Goal: Task Accomplishment & Management: Use online tool/utility

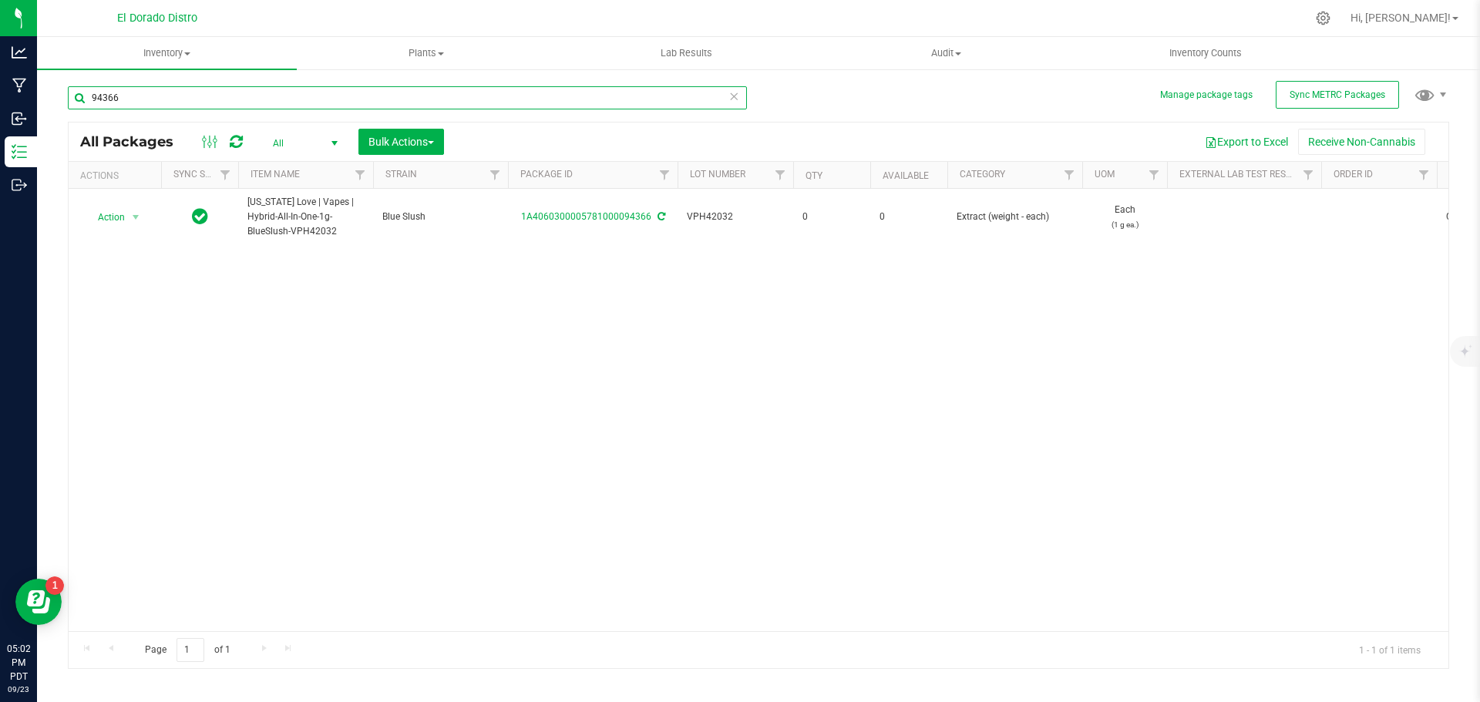
click at [113, 99] on input "94366" at bounding box center [407, 97] width 679 height 23
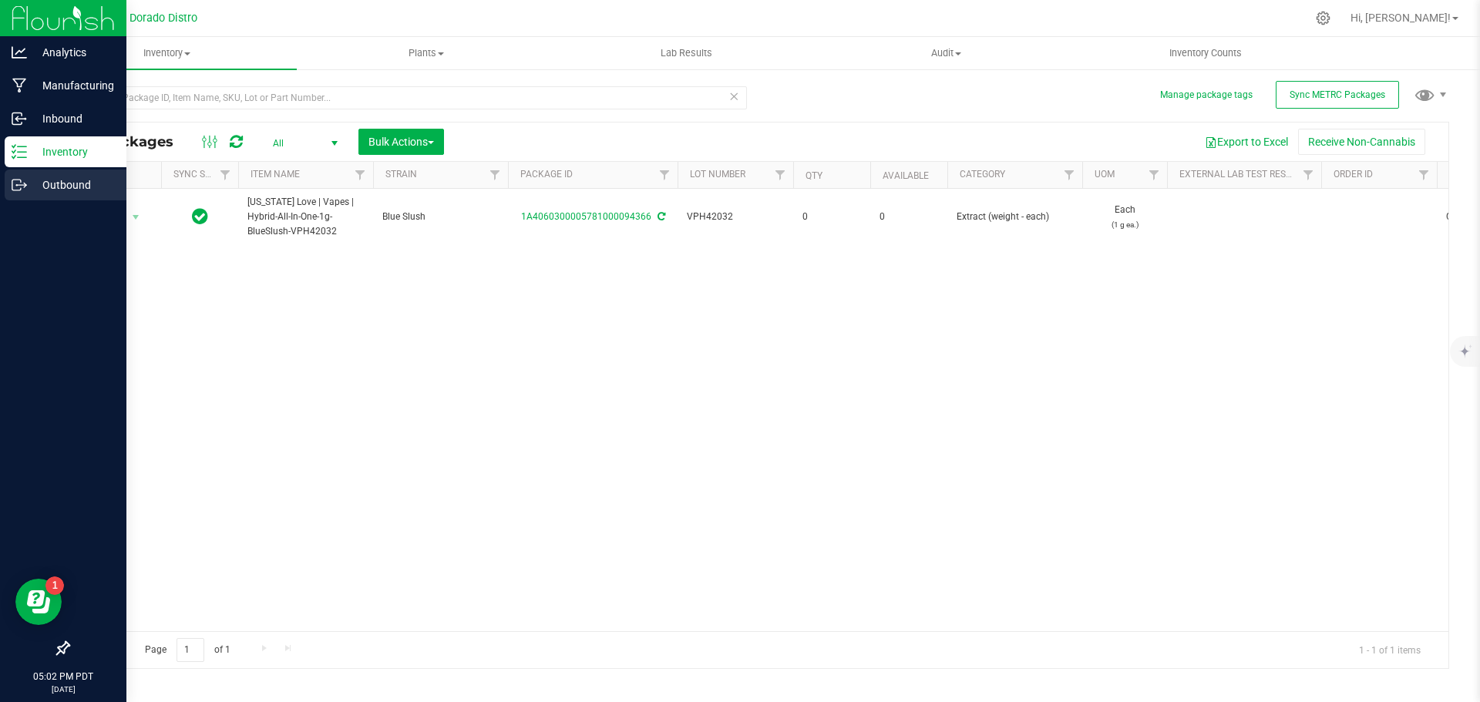
click at [19, 184] on icon at bounding box center [19, 184] width 15 height 15
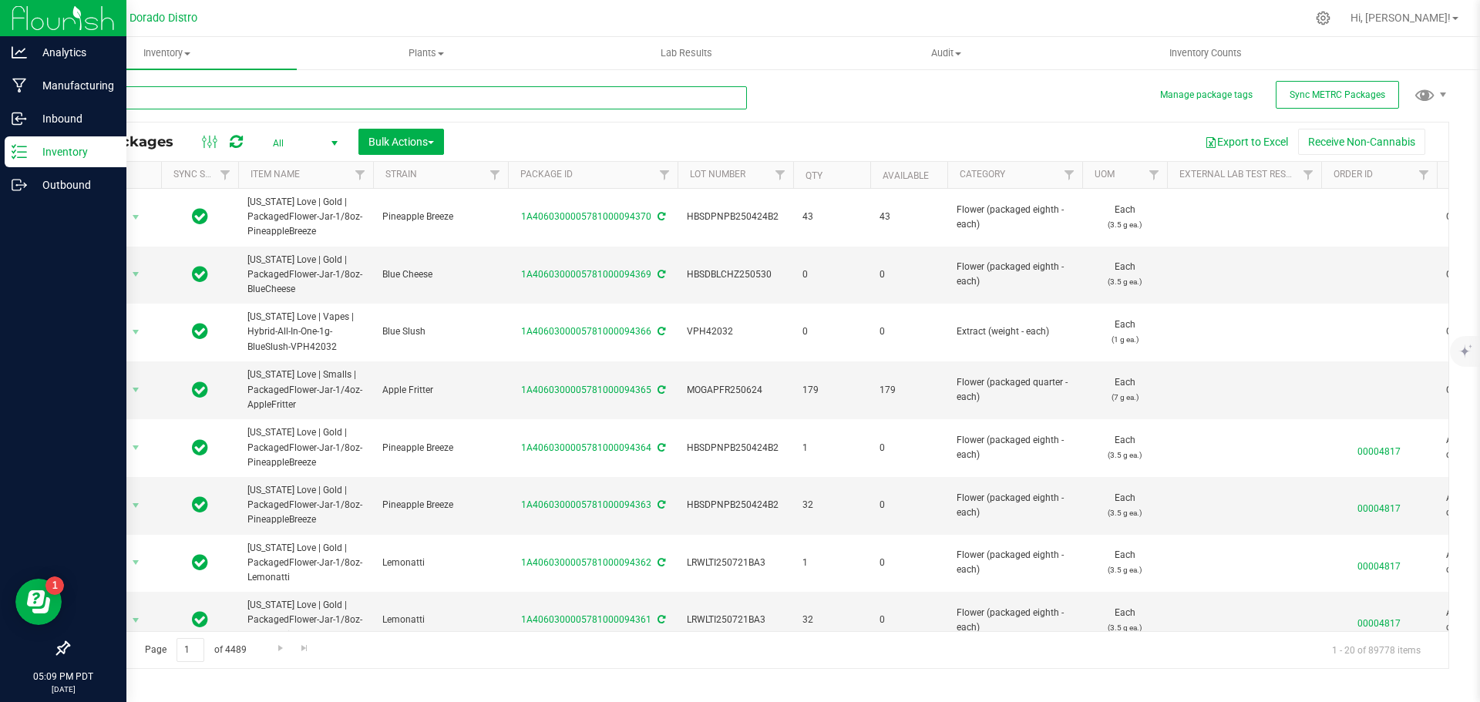
click at [115, 91] on input "text" at bounding box center [407, 97] width 679 height 23
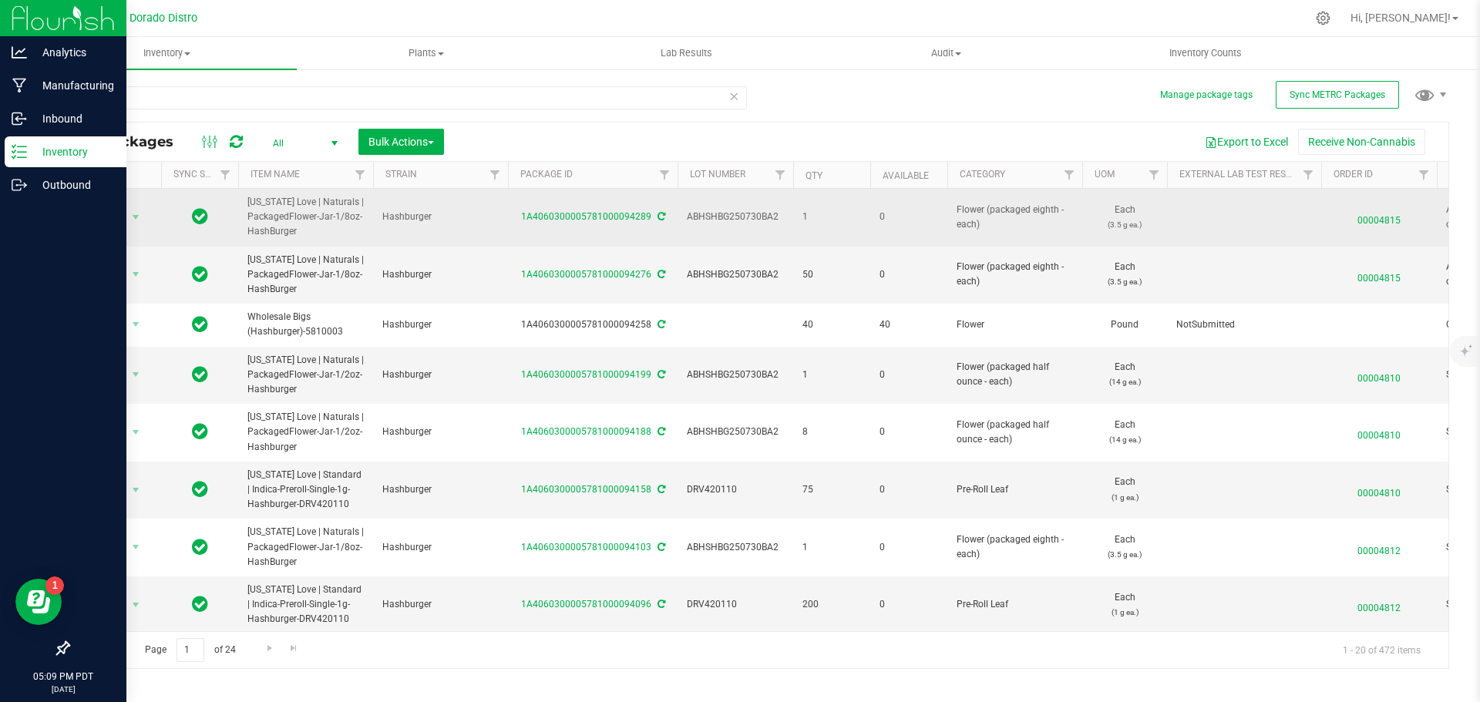
click at [621, 209] on td "1A4060300005781000094289" at bounding box center [593, 218] width 170 height 58
click at [722, 216] on span "ABHSHBG250730BA2" at bounding box center [735, 217] width 97 height 15
click at [98, 90] on input "hashb" at bounding box center [407, 97] width 679 height 23
paste input "ABHSHBG250730BA2"
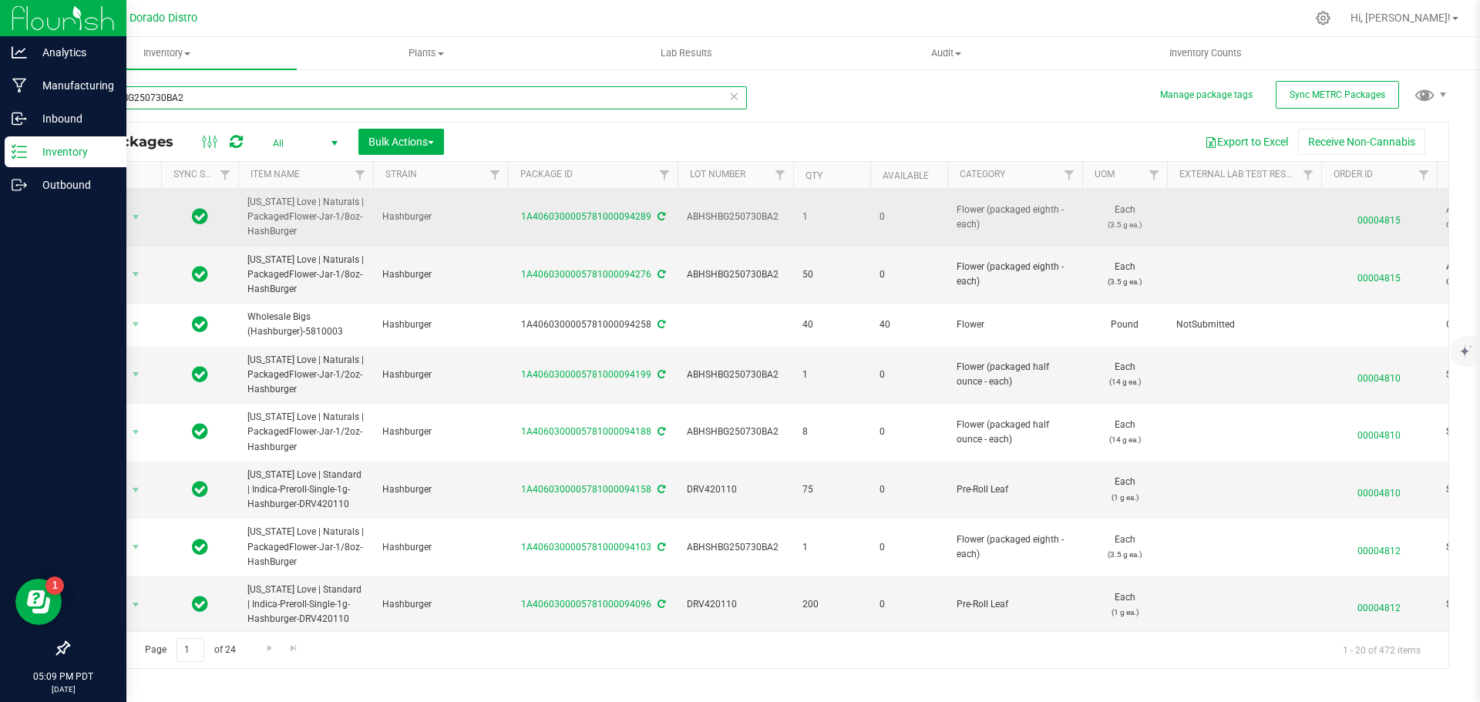
type input "ABHSHBG250730BA2"
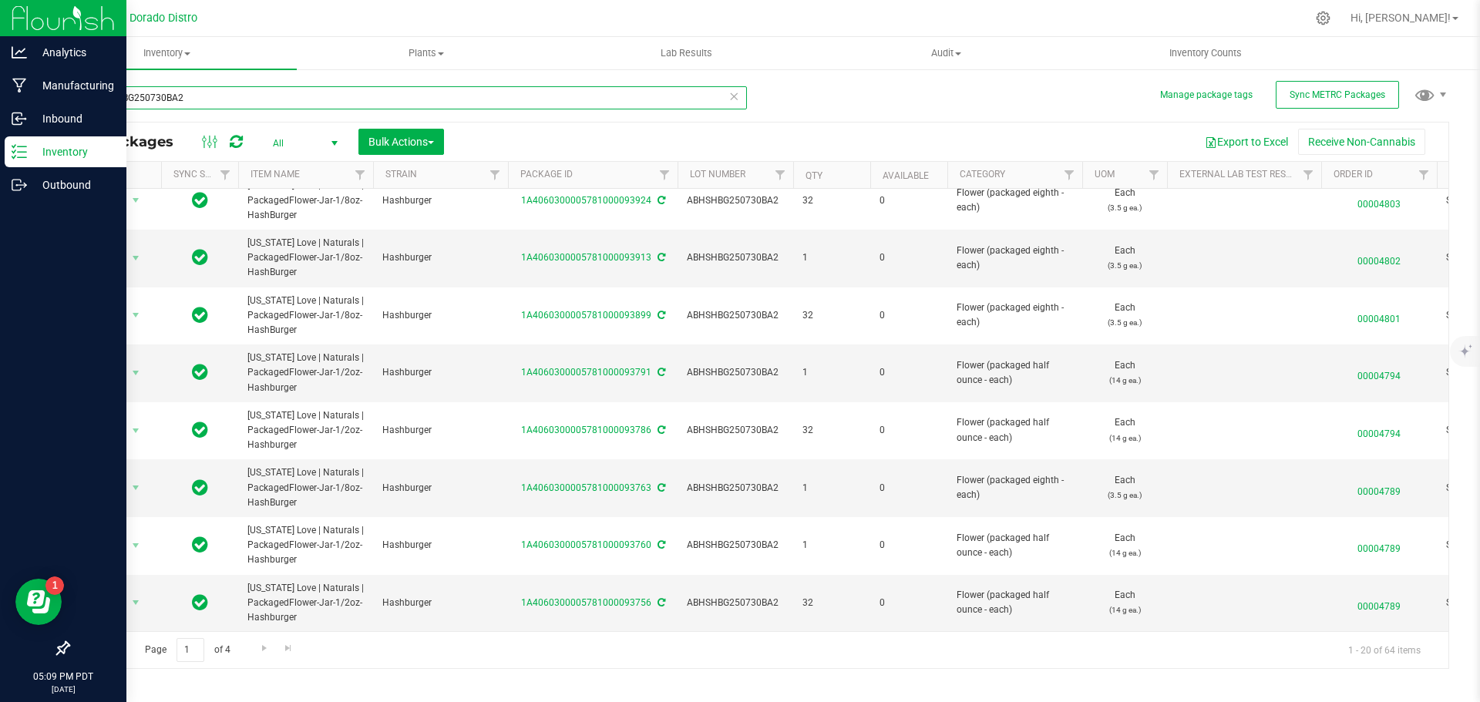
scroll to position [719, 0]
click at [260, 646] on span "Go to the next page" at bounding box center [264, 648] width 12 height 12
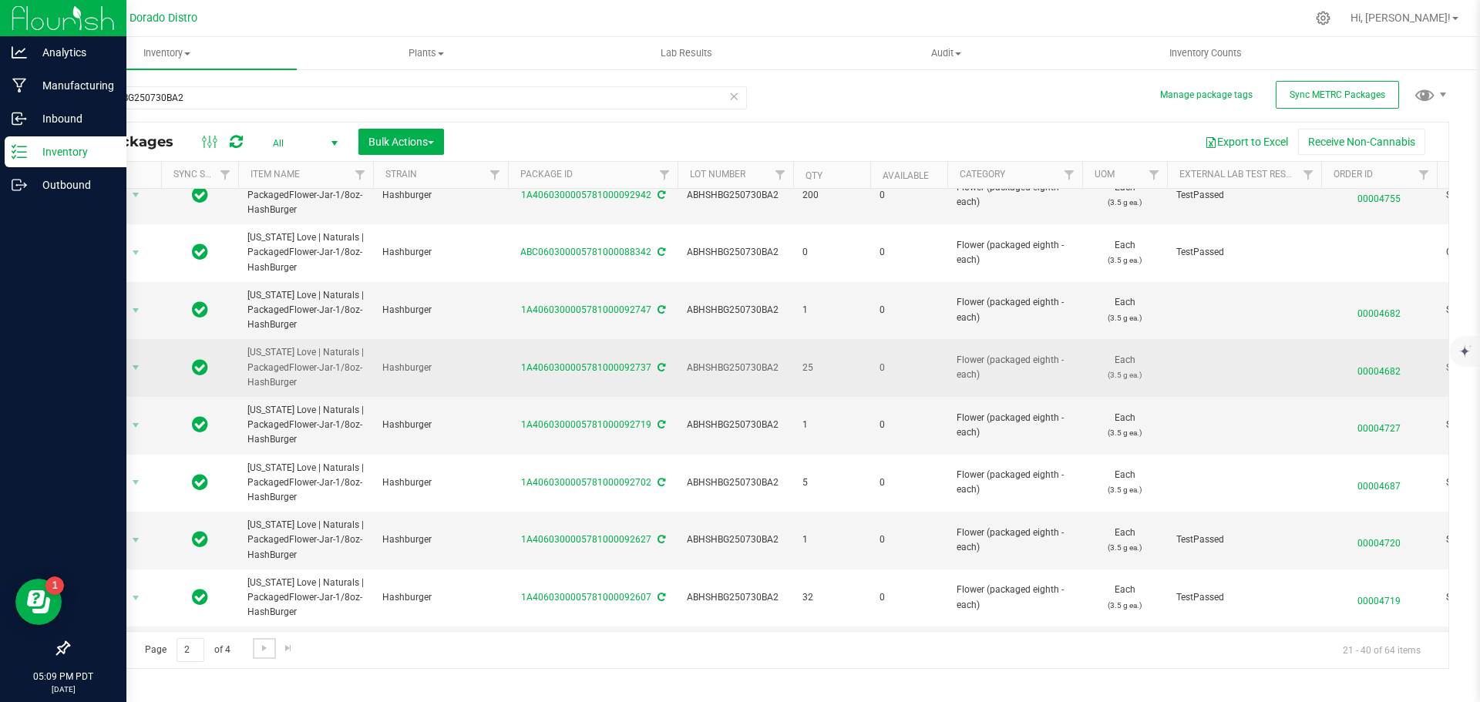
scroll to position [719, 0]
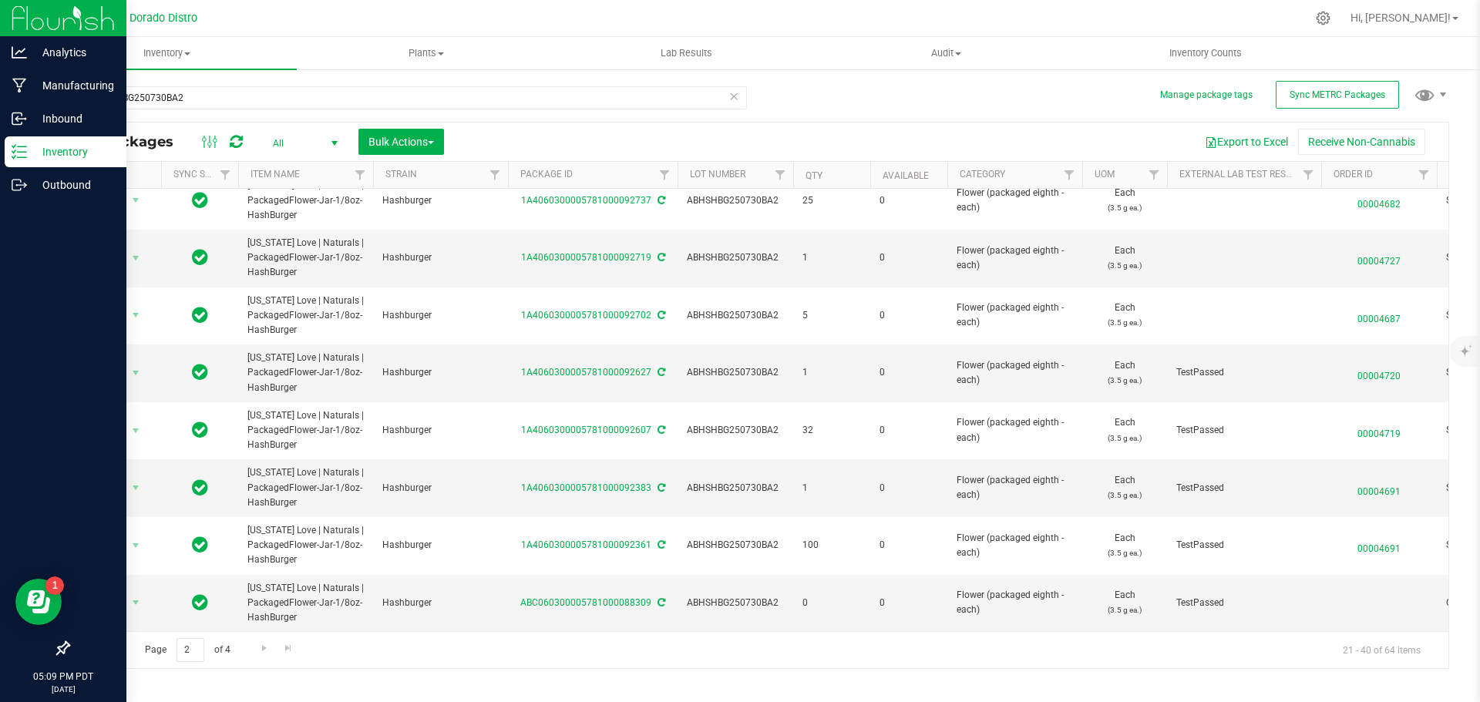
click at [297, 141] on span "All" at bounding box center [302, 144] width 85 height 22
click at [290, 162] on li "Active Only" at bounding box center [301, 167] width 83 height 23
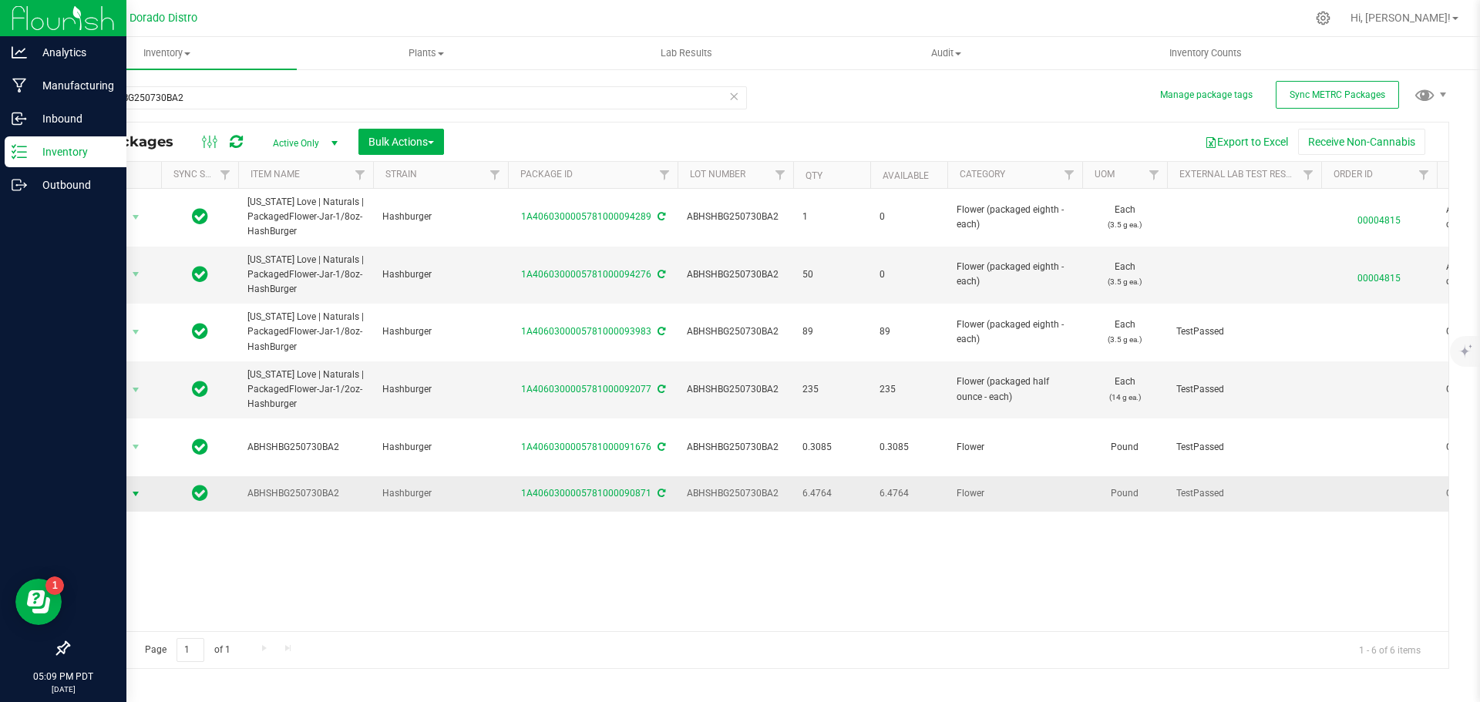
click at [123, 483] on span "Action" at bounding box center [105, 494] width 42 height 22
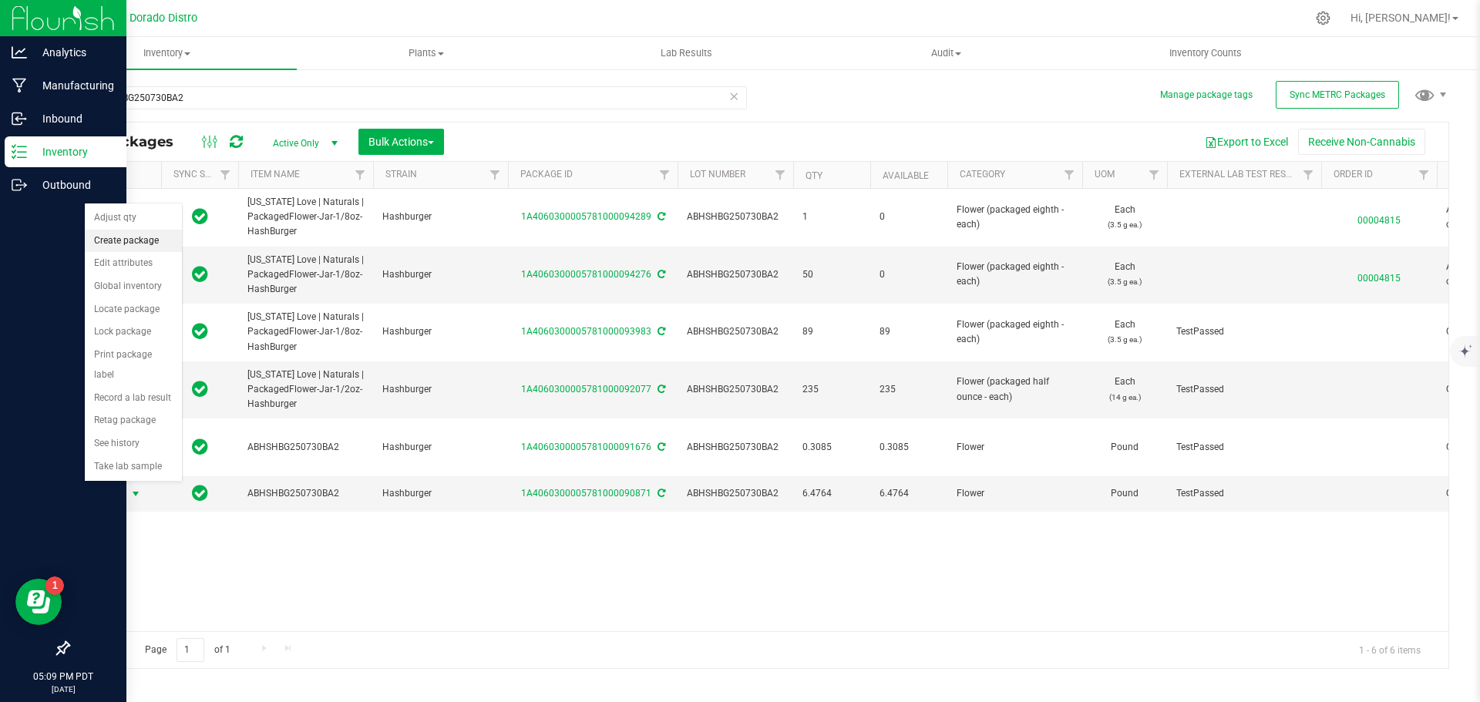
click at [153, 244] on li "Create package" at bounding box center [133, 241] width 97 height 23
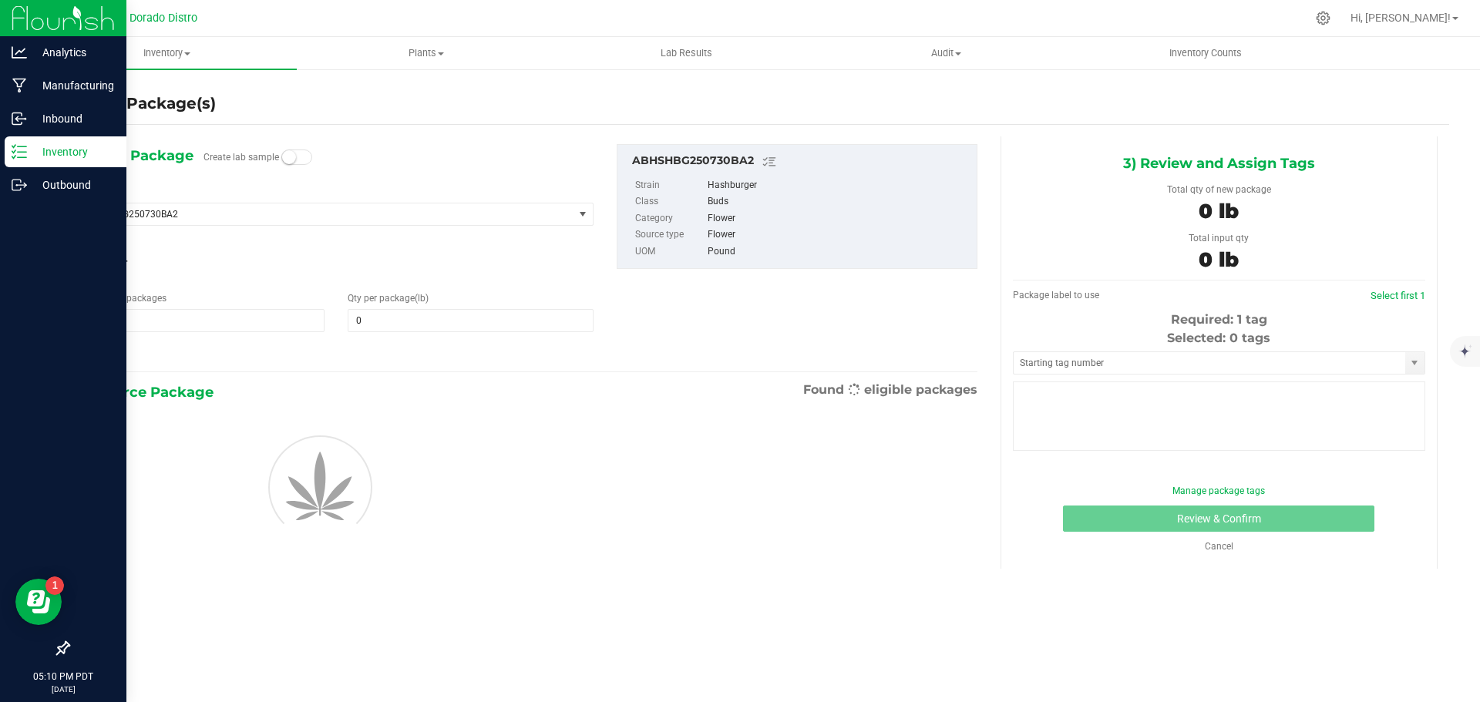
type input "0.0000"
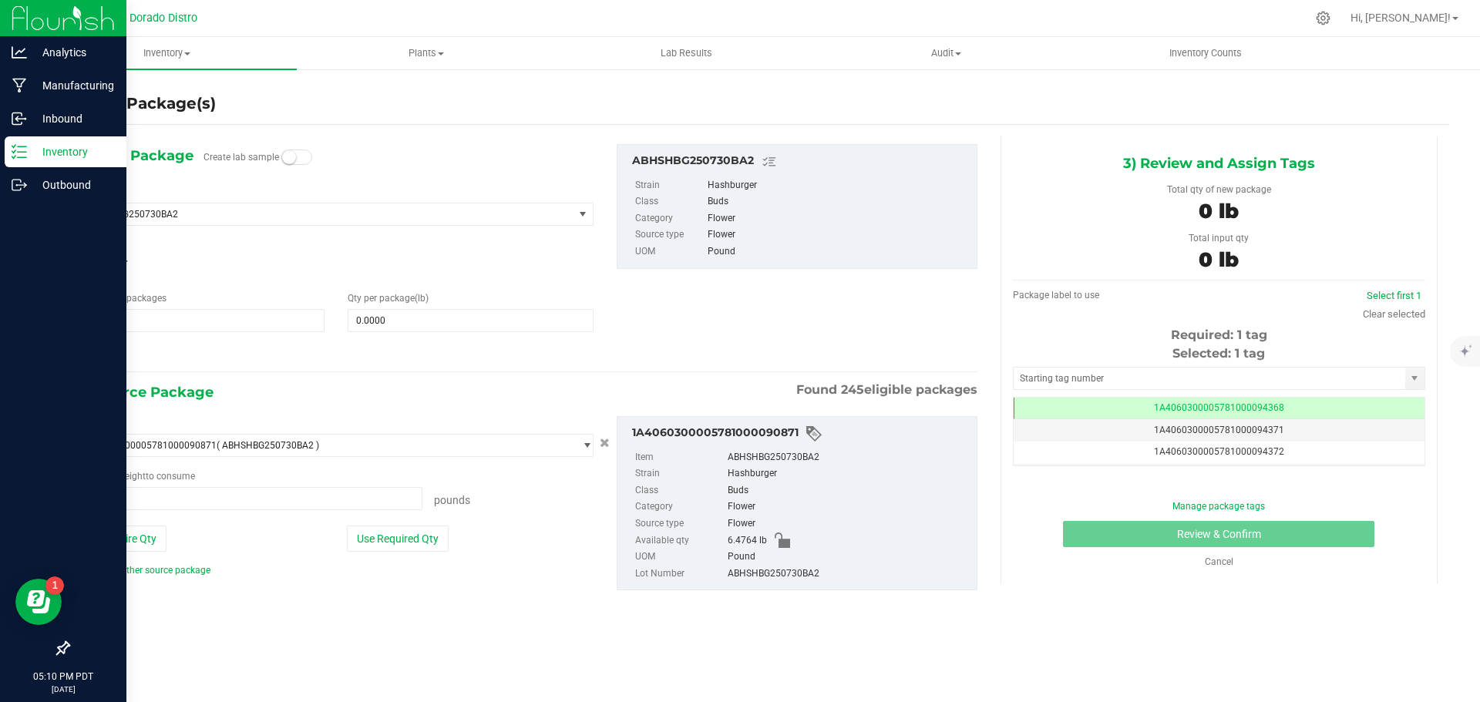
type input "0.0000 lb"
click at [208, 210] on span "ABHSHBG250730BA2" at bounding box center [317, 214] width 462 height 11
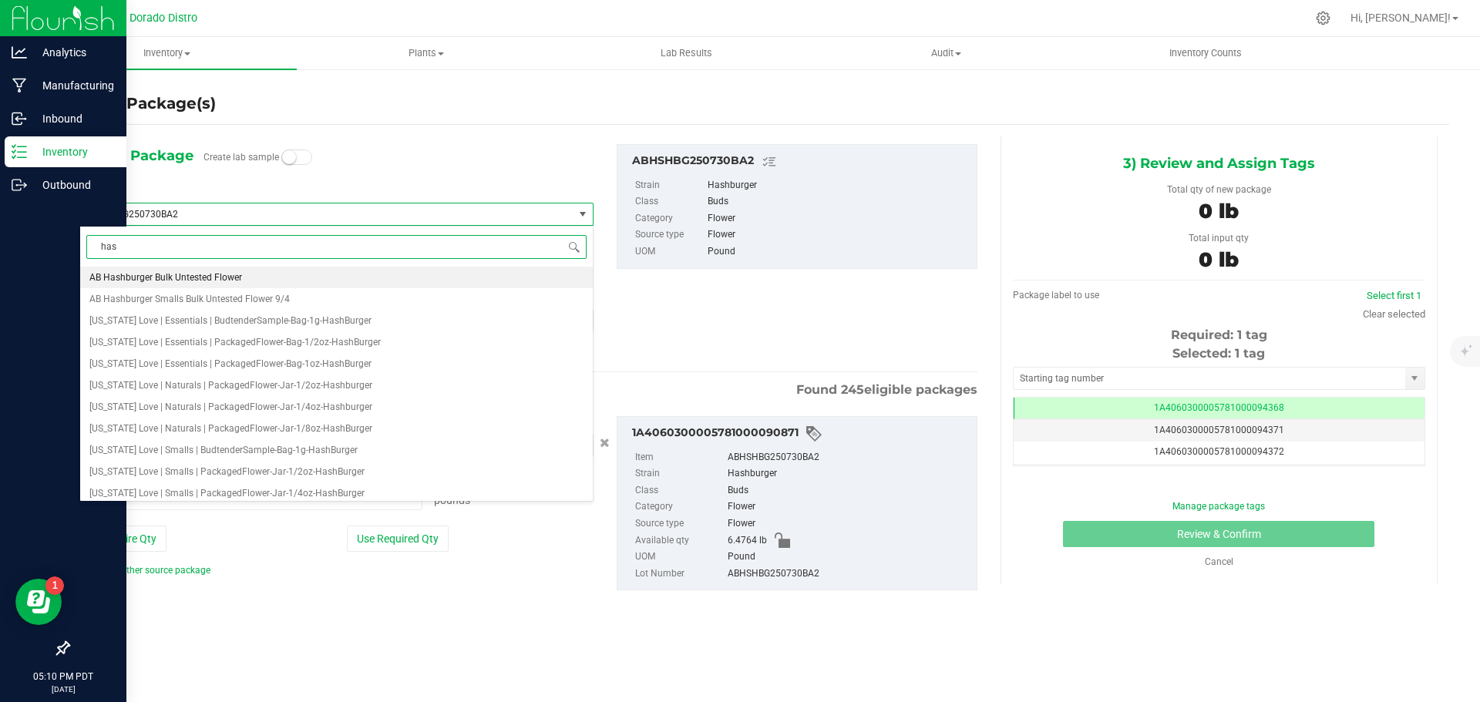
type input "hash"
click at [299, 392] on li "[US_STATE] Love | Naturals | PackagedFlower-Jar-1/2oz-Hashburger" at bounding box center [336, 386] width 513 height 22
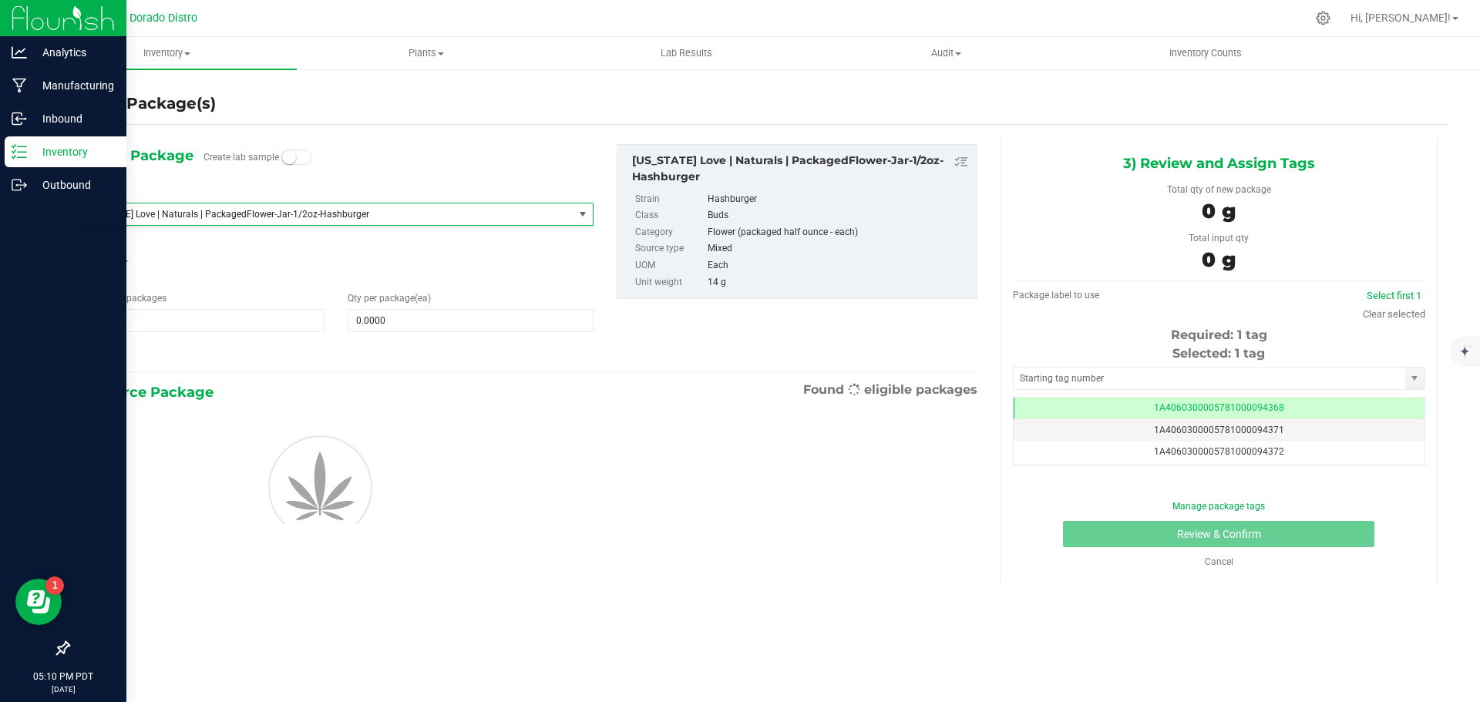
type input "0"
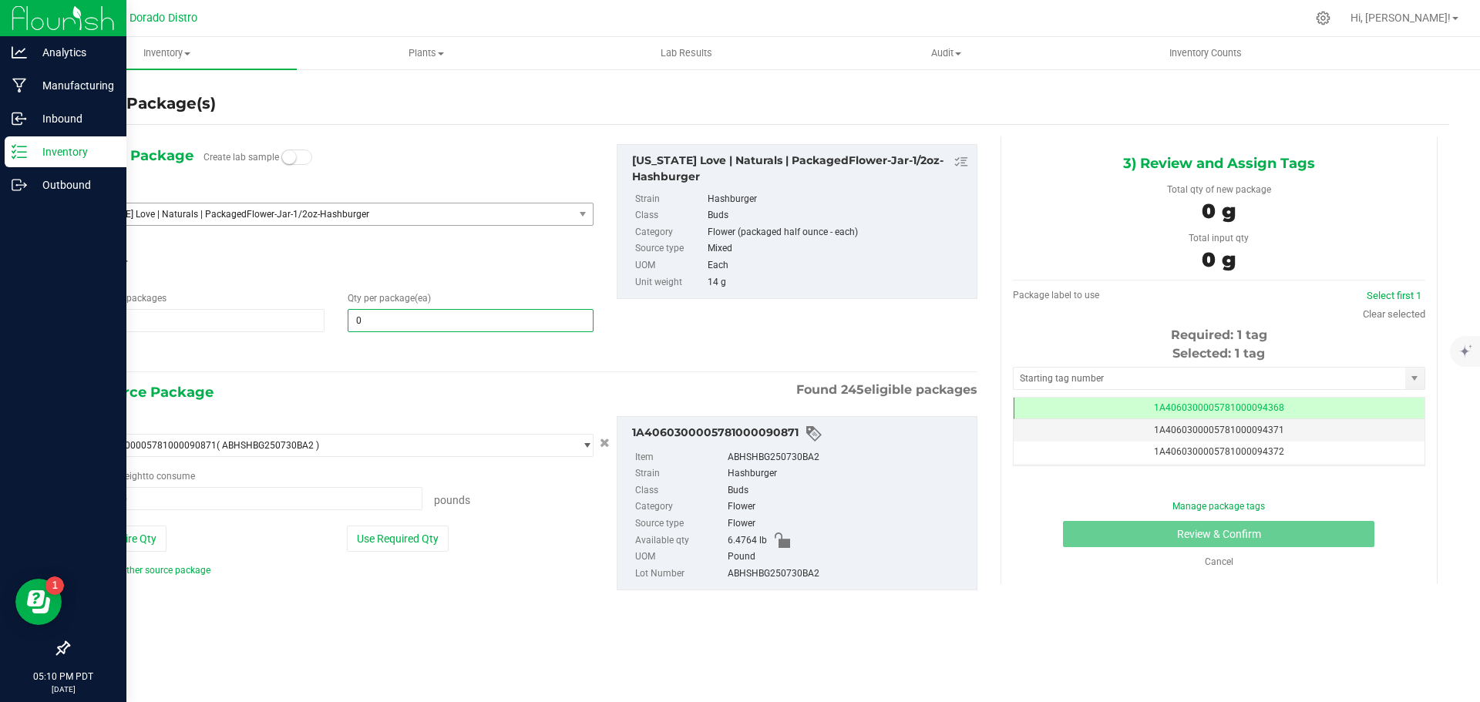
click at [366, 317] on span "0 0" at bounding box center [470, 320] width 245 height 23
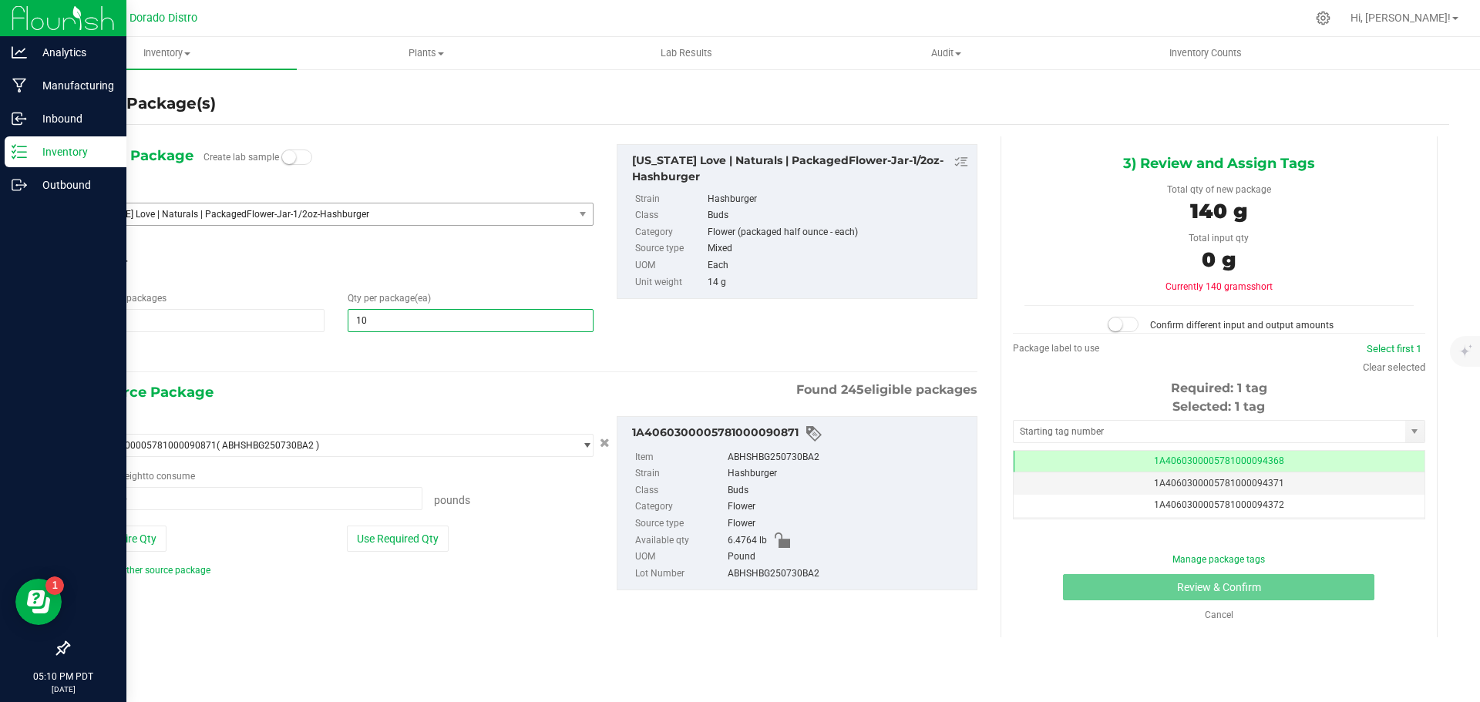
type input "105"
click at [381, 271] on span "Hashburger" at bounding box center [336, 262] width 514 height 23
click at [1228, 487] on span "1A4060300005781000094371" at bounding box center [1219, 483] width 130 height 11
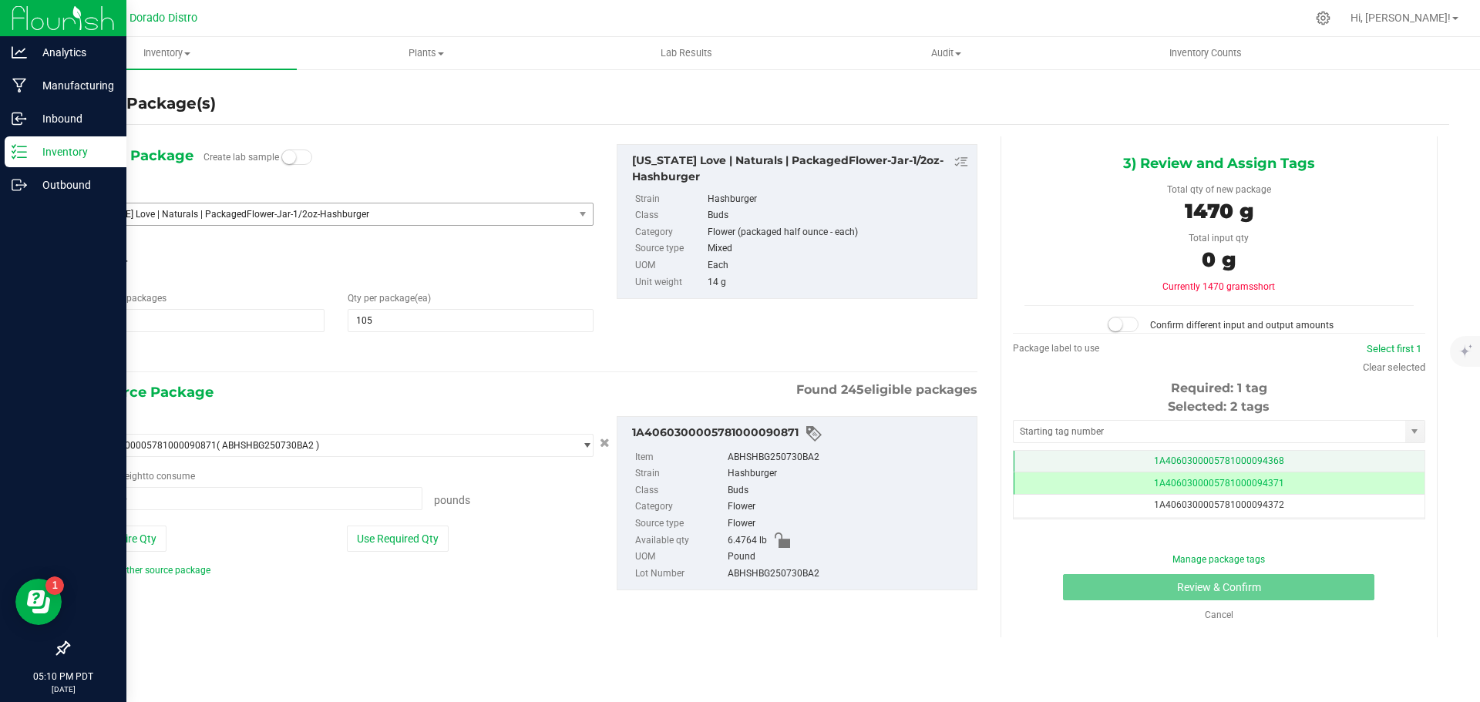
click at [1225, 463] on span "1A4060300005781000094368" at bounding box center [1219, 461] width 130 height 11
click at [424, 543] on button "Use Required Qty" at bounding box center [398, 539] width 102 height 26
type input "3.2408 lb"
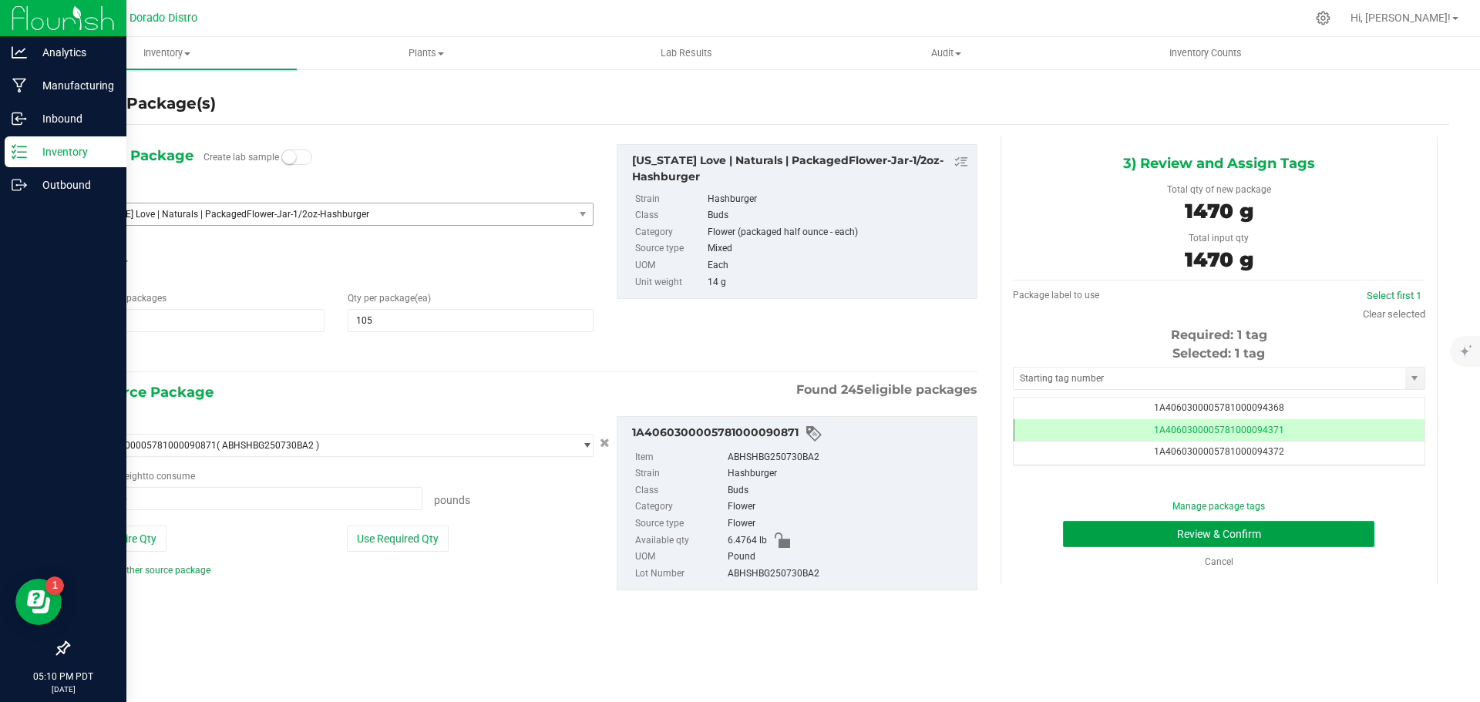
click at [1117, 541] on button "Review & Confirm" at bounding box center [1218, 534] width 311 height 26
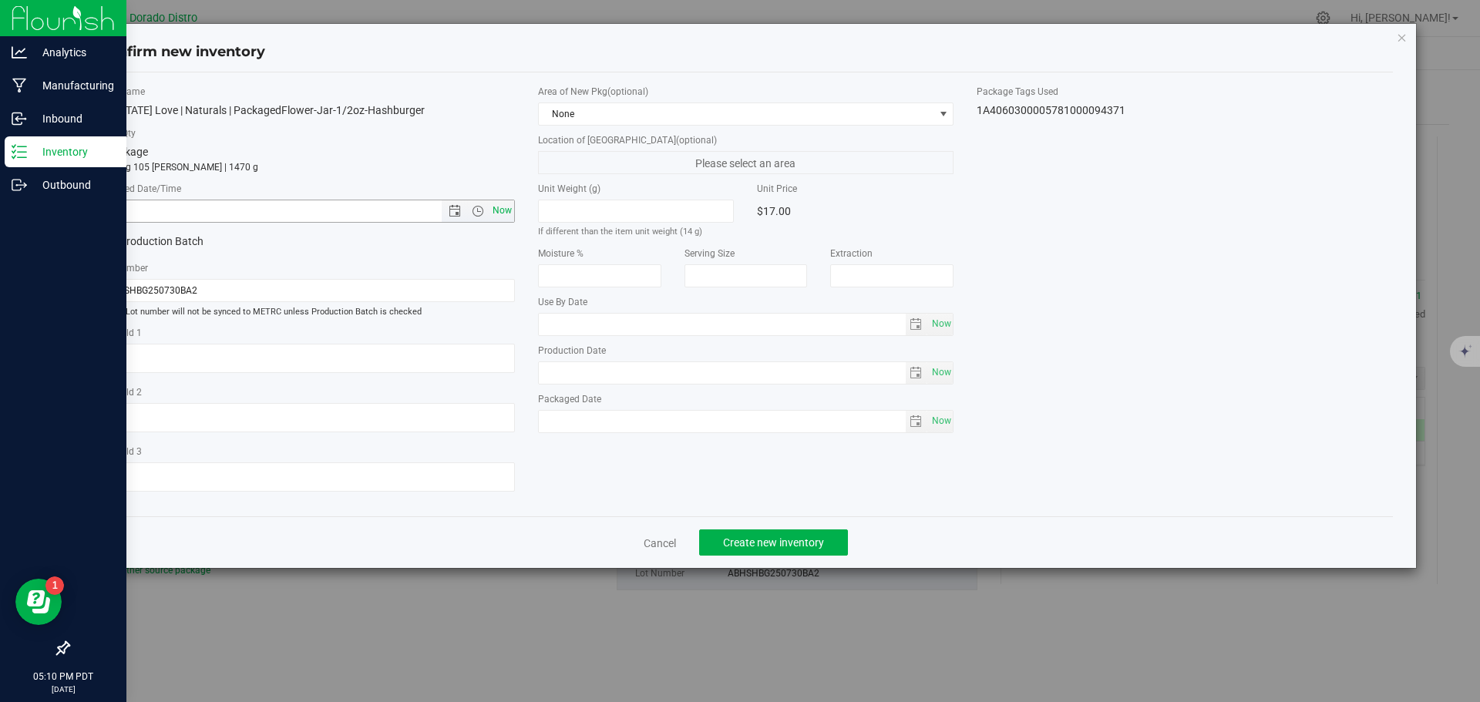
click at [500, 214] on span "Now" at bounding box center [502, 211] width 26 height 22
type input "[DATE] 5:10 PM"
click at [729, 535] on button "Create new inventory" at bounding box center [773, 543] width 149 height 26
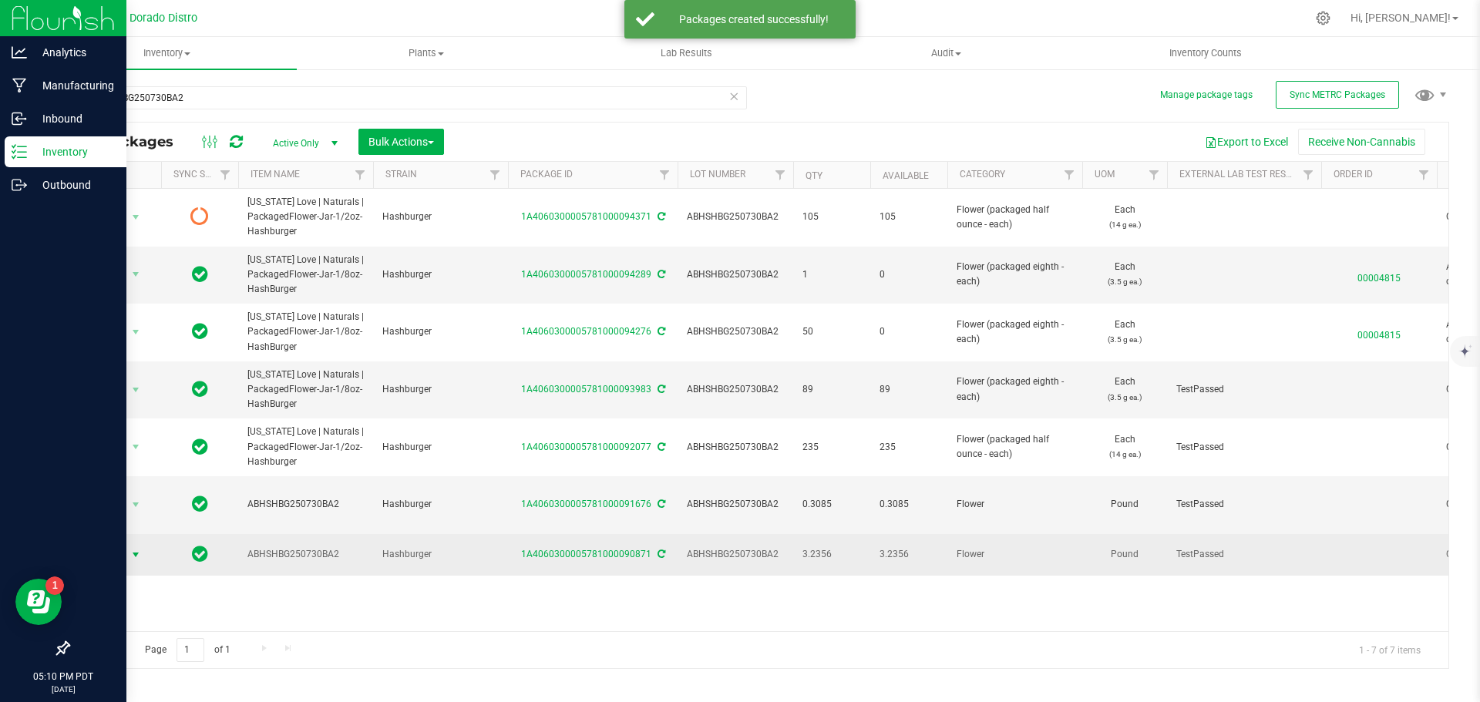
click at [100, 544] on span "Action" at bounding box center [105, 555] width 42 height 22
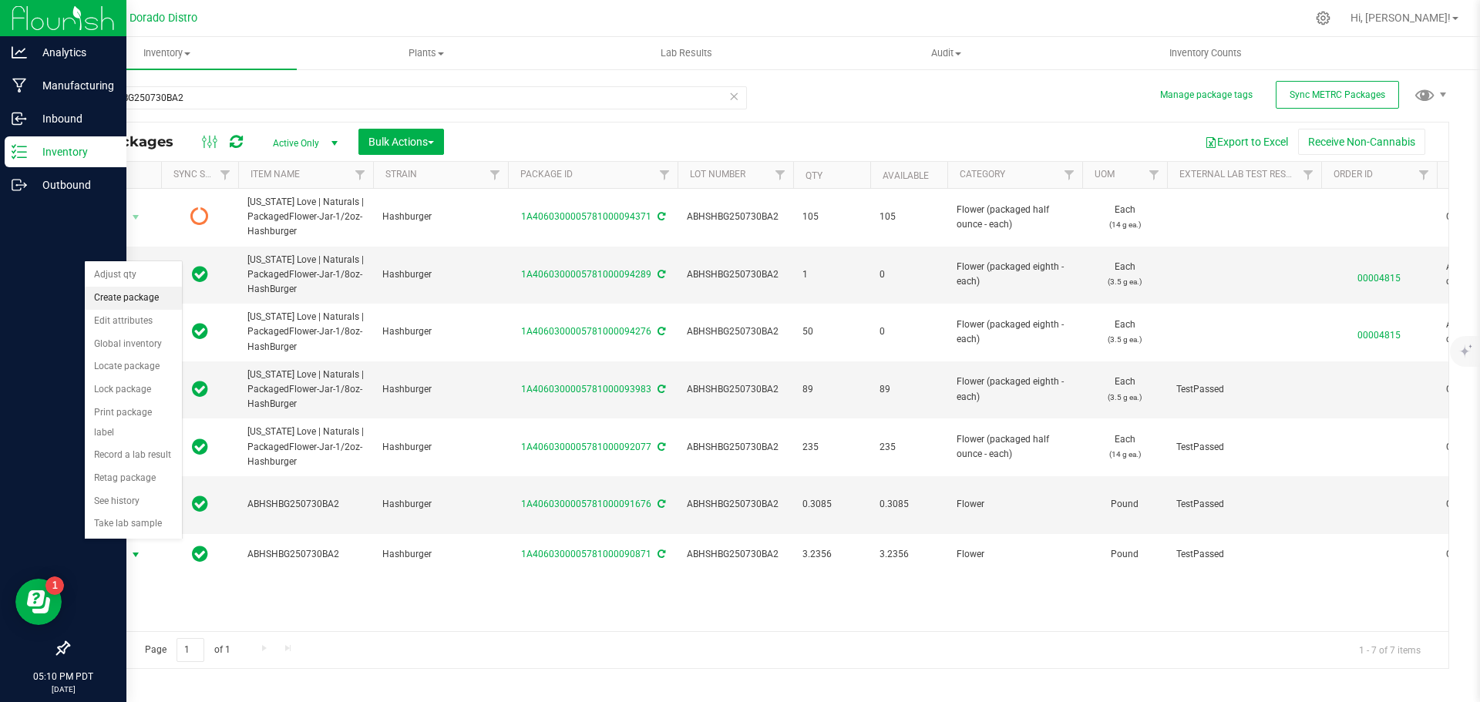
click at [152, 304] on li "Create package" at bounding box center [133, 298] width 97 height 23
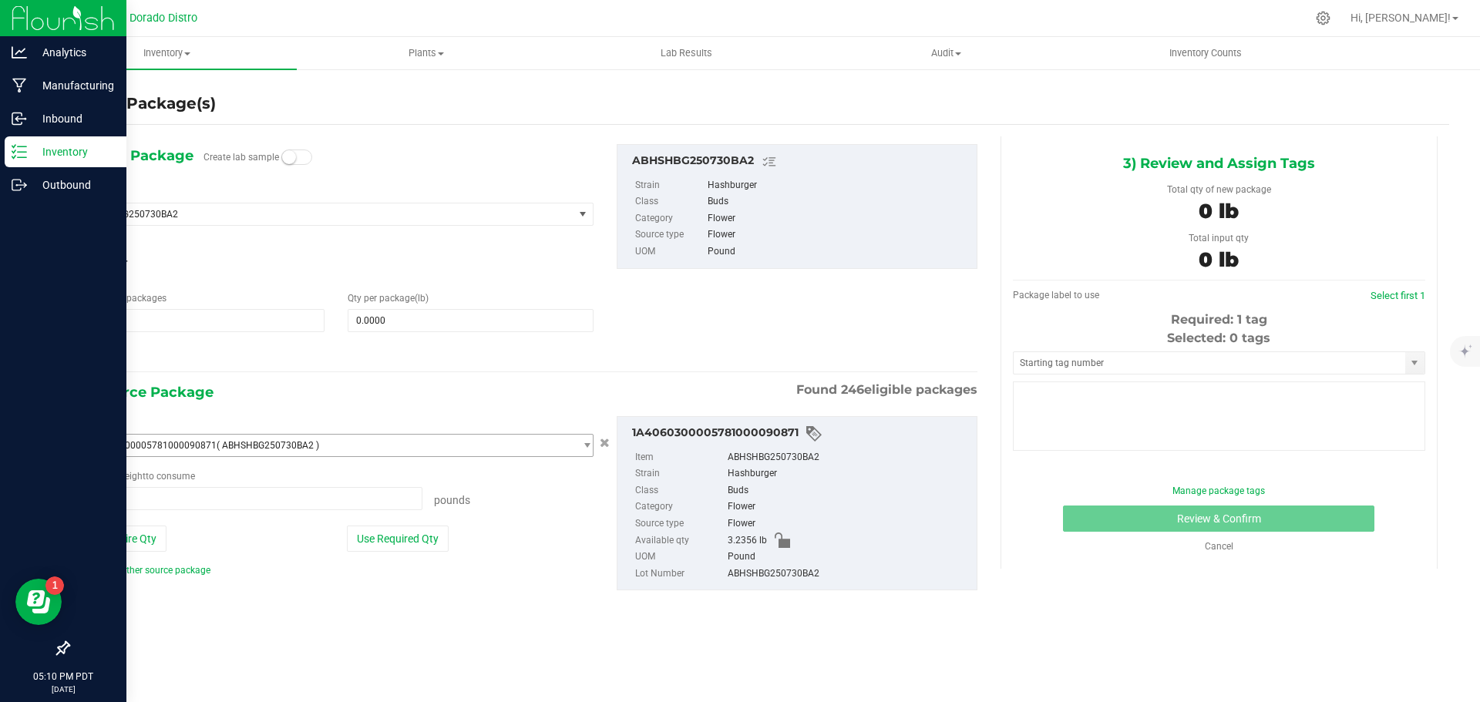
type input "0.0000 lb"
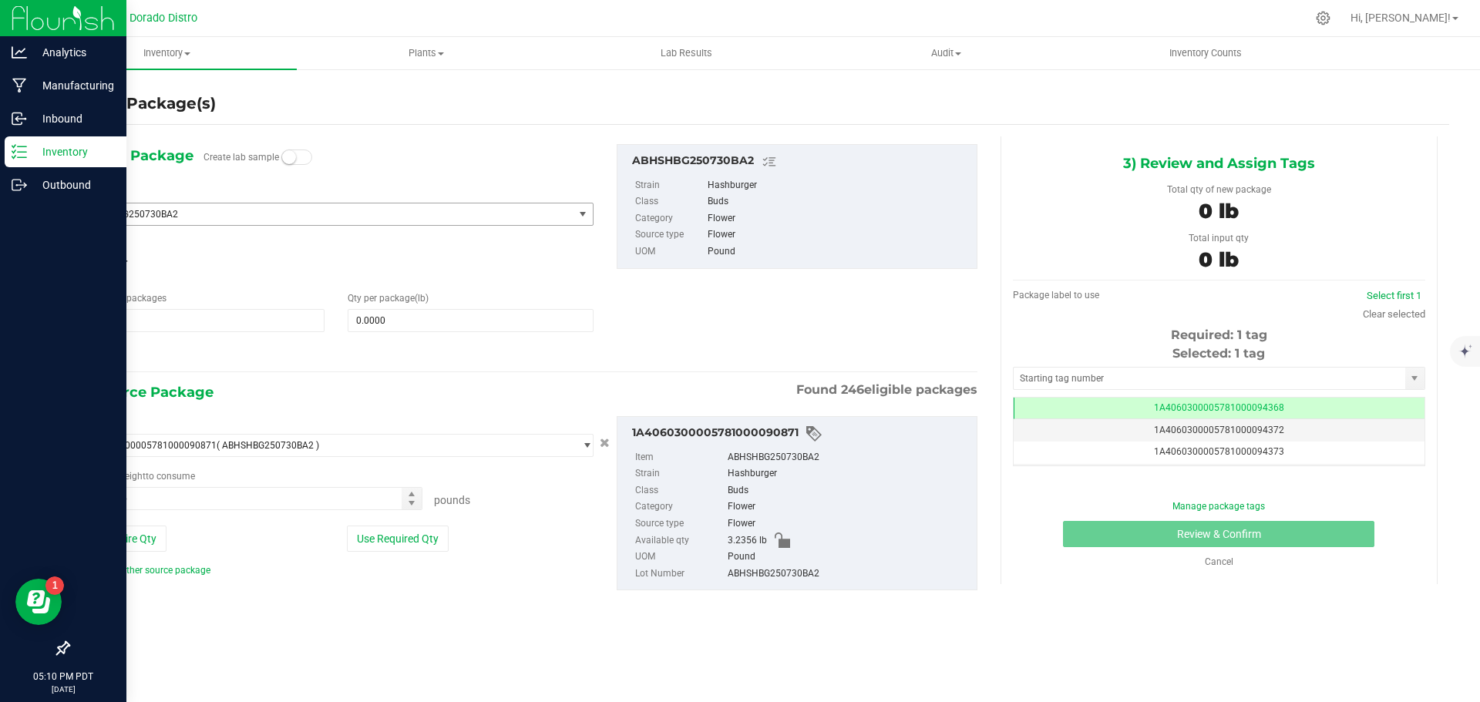
click at [303, 214] on span "ABHSHBG250730BA2" at bounding box center [317, 214] width 462 height 11
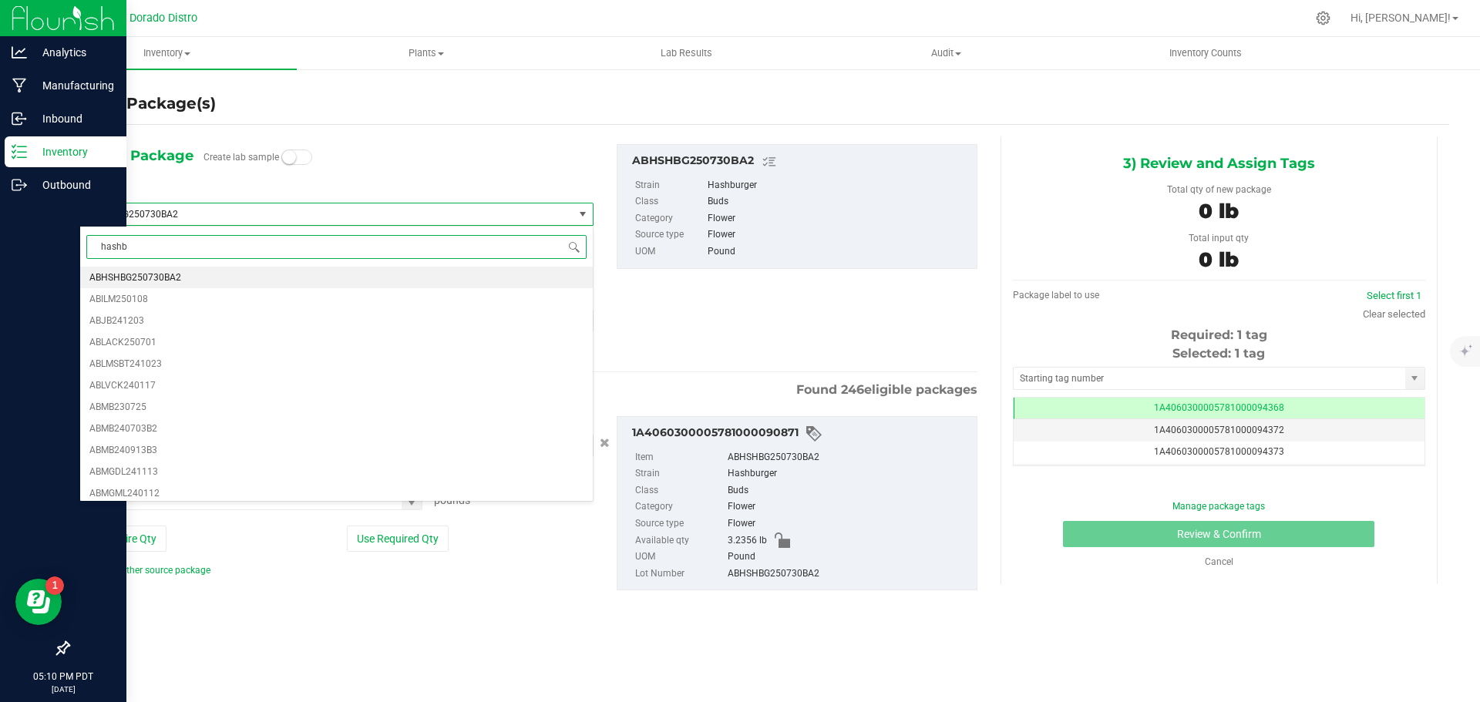
type input "hashbu"
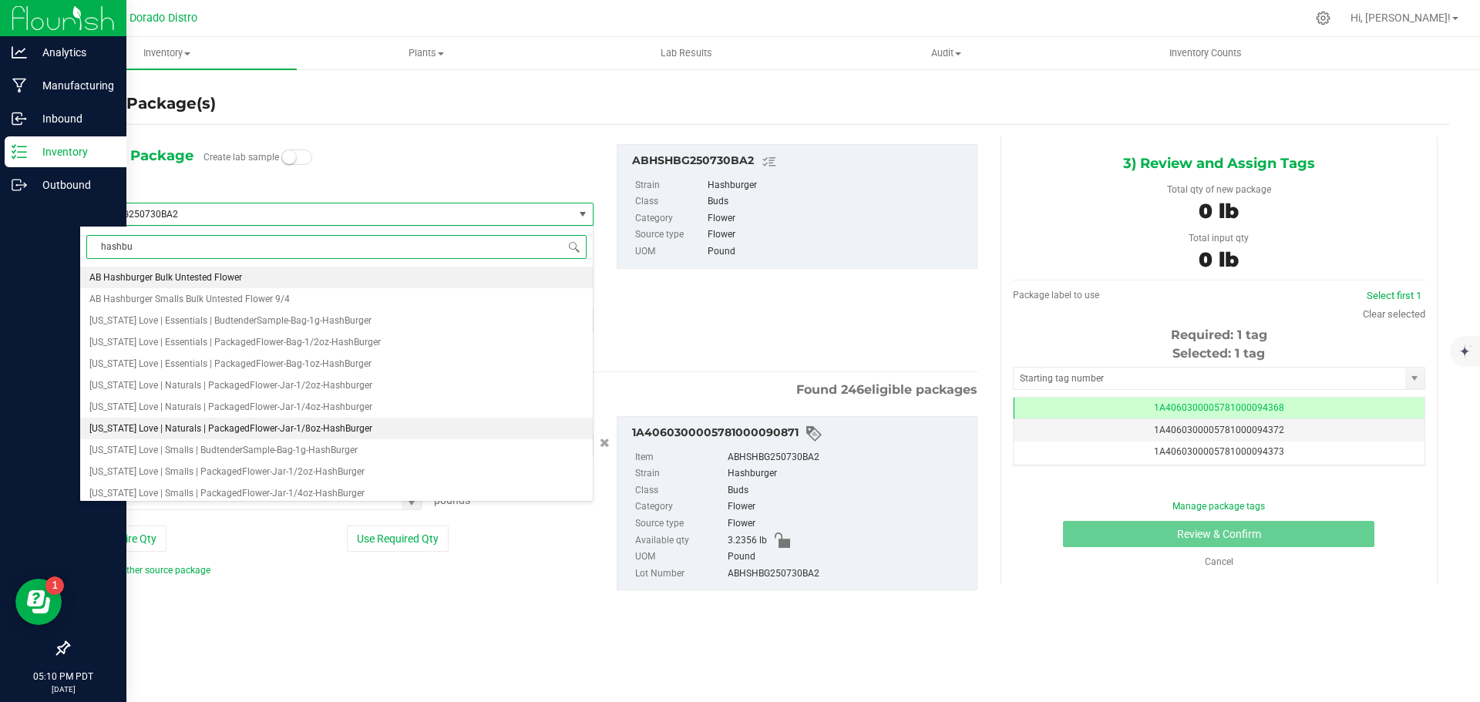
click at [311, 434] on span "[US_STATE] Love | Naturals | PackagedFlower-Jar-1/8oz-HashBurger" at bounding box center [230, 428] width 283 height 11
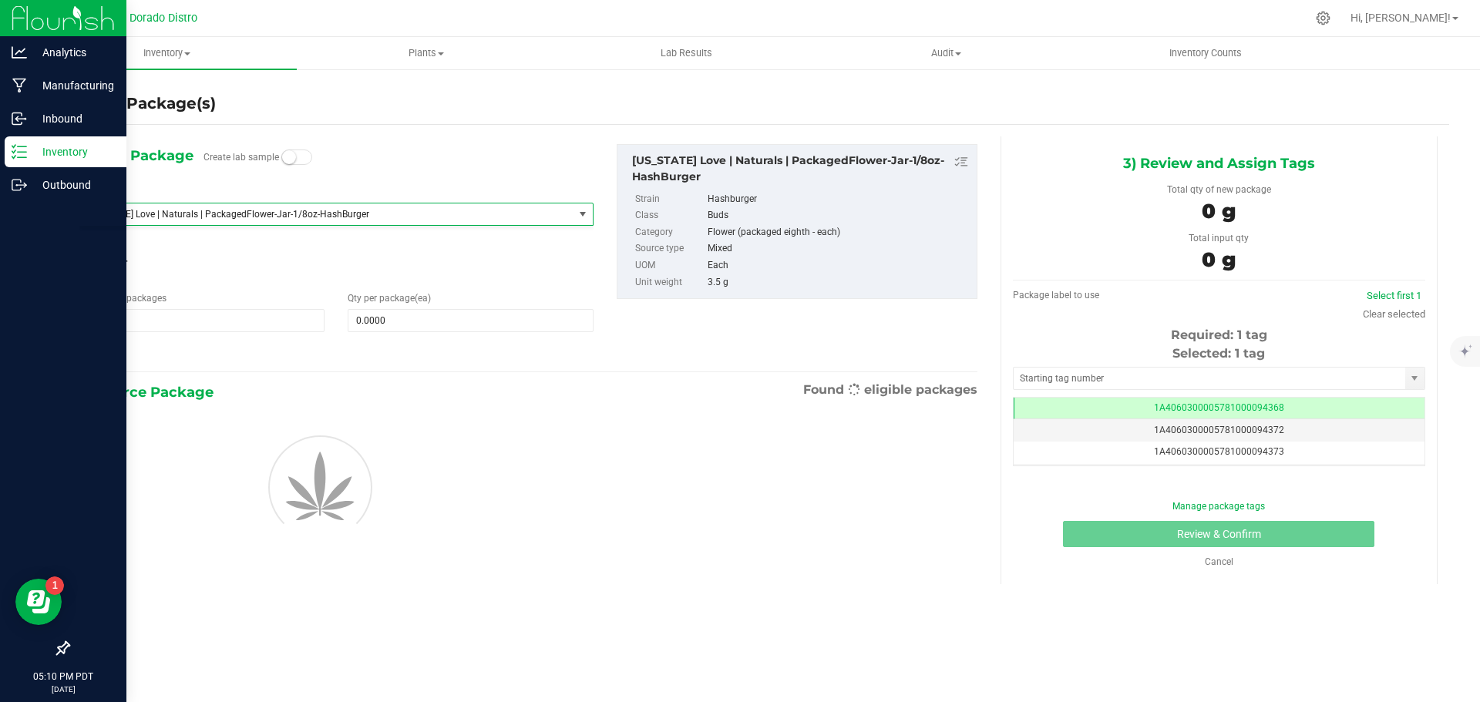
type input "0"
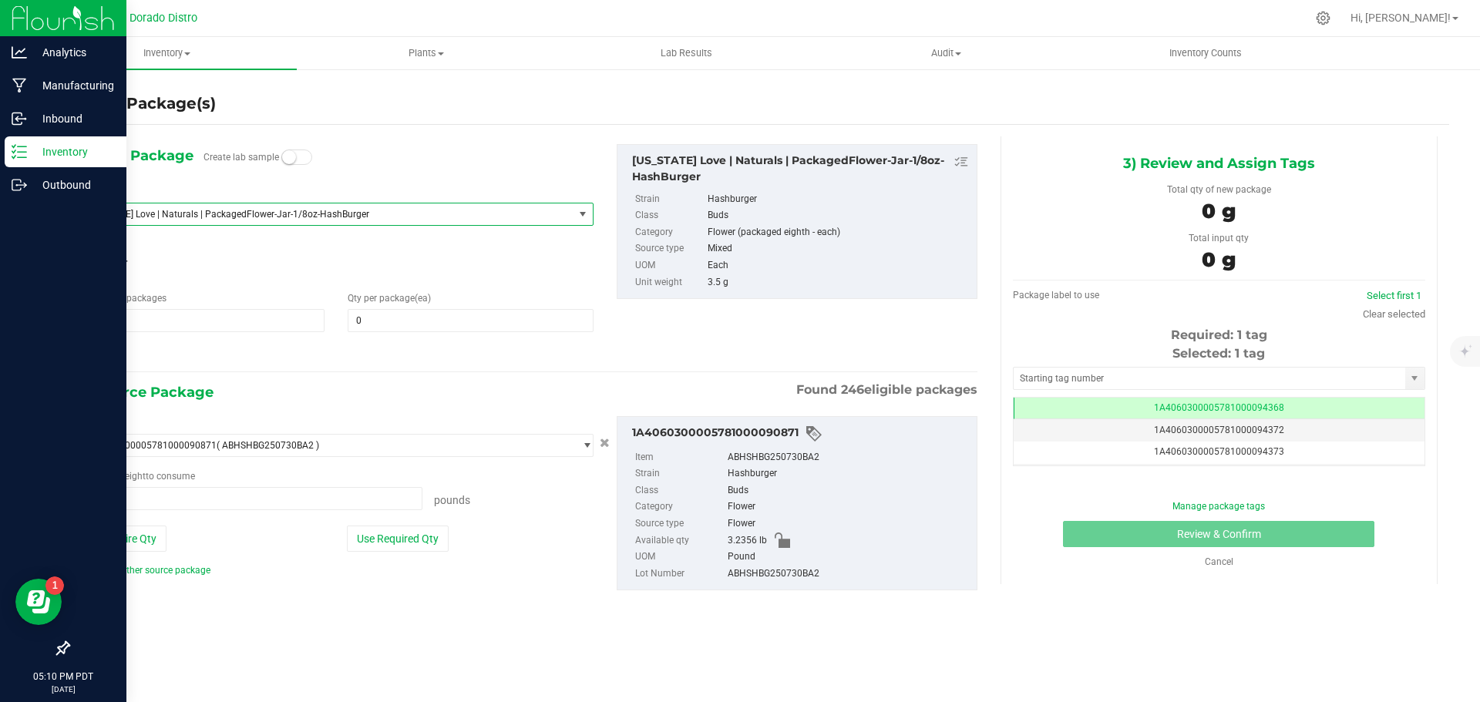
type input "0.0000 lb"
click at [365, 318] on span at bounding box center [470, 320] width 245 height 23
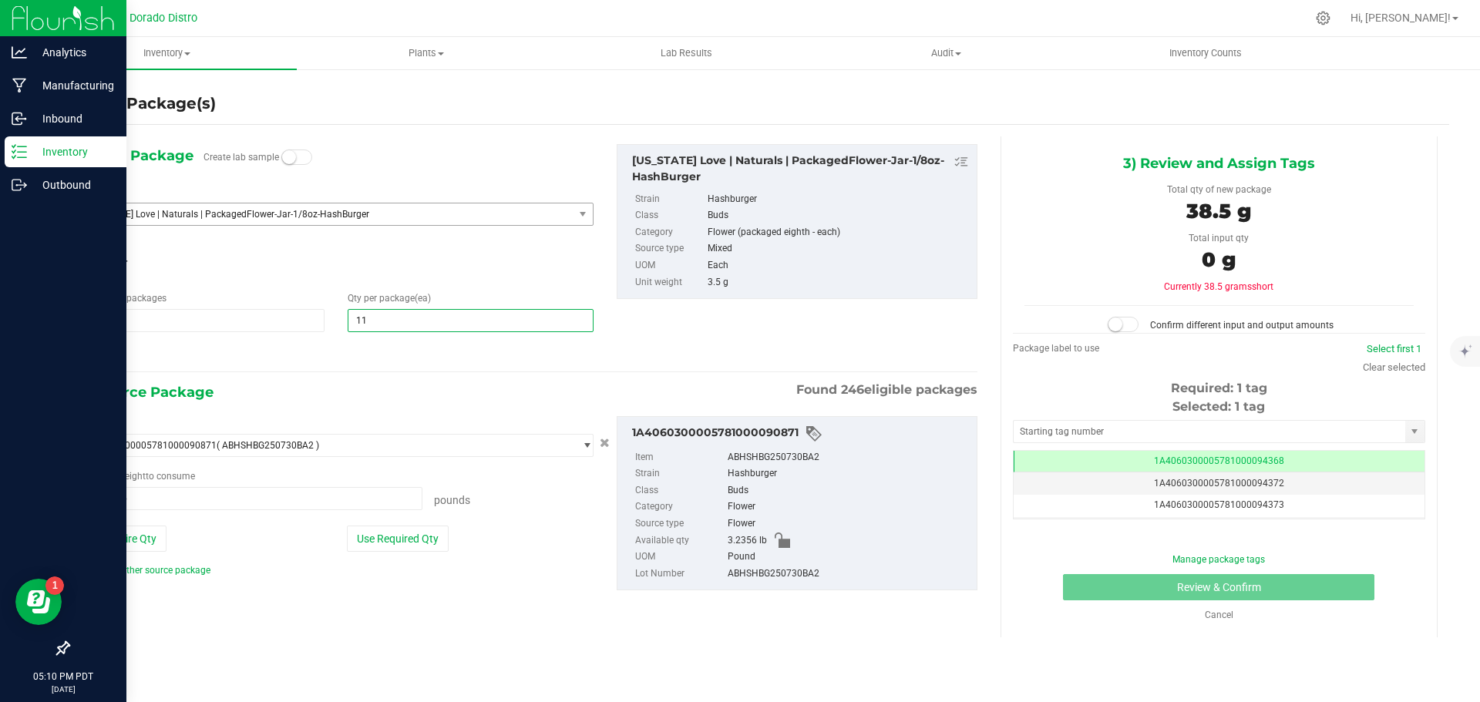
type input "111"
click at [375, 249] on div "Strain [GEOGRAPHIC_DATA]" at bounding box center [336, 258] width 514 height 41
click at [398, 533] on button "Use Required Qty" at bounding box center [398, 539] width 102 height 26
type input "0.8565 lb"
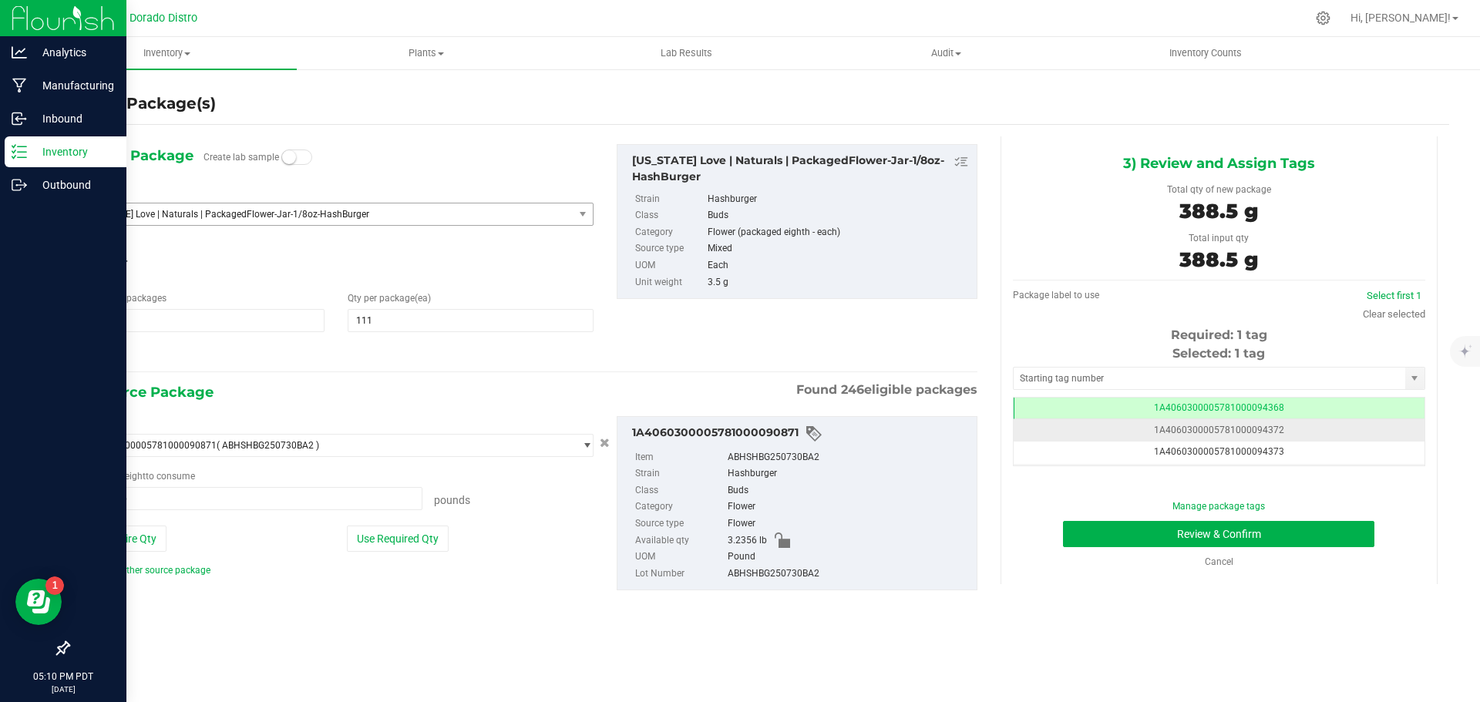
click at [1098, 437] on td "1A4060300005781000094372" at bounding box center [1219, 430] width 411 height 22
click at [1116, 398] on td "1A4060300005781000094368" at bounding box center [1219, 409] width 411 height 22
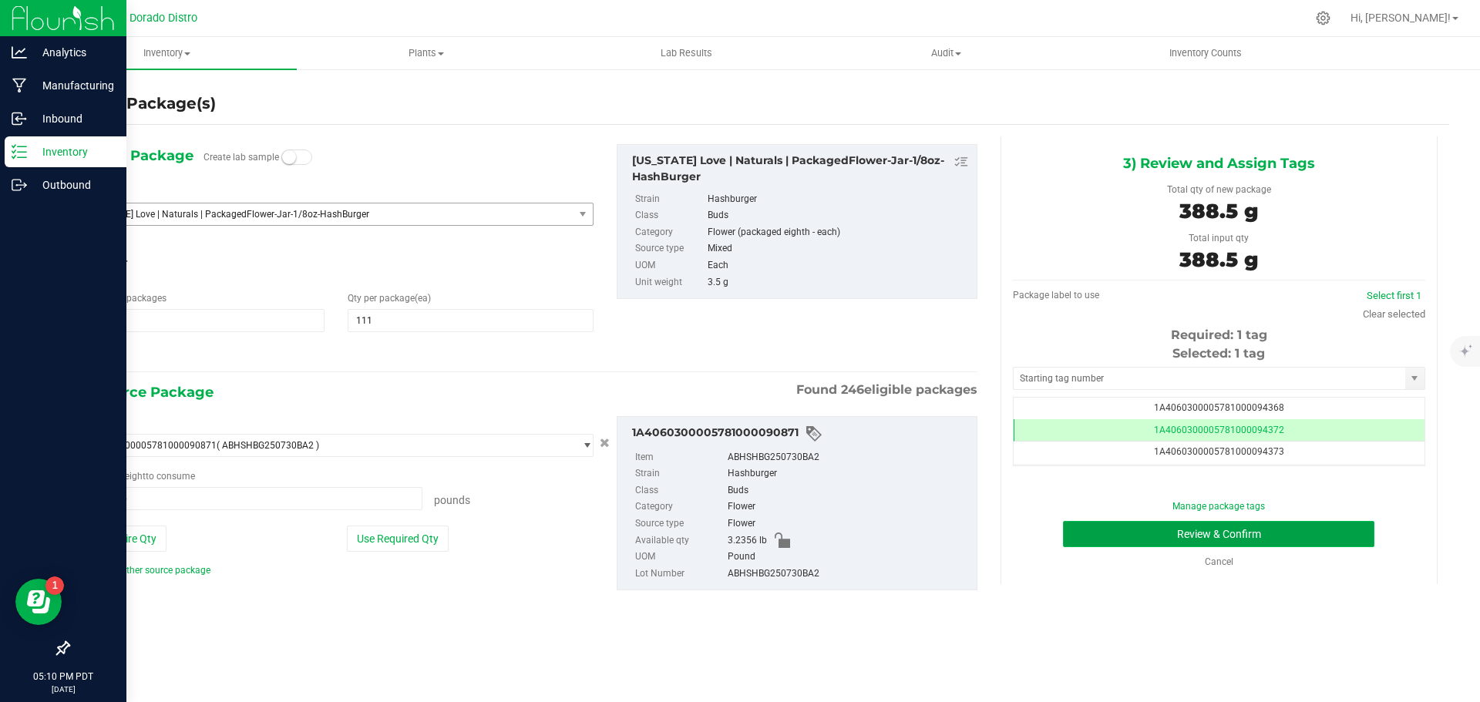
click at [1102, 536] on button "Review & Confirm" at bounding box center [1218, 534] width 311 height 26
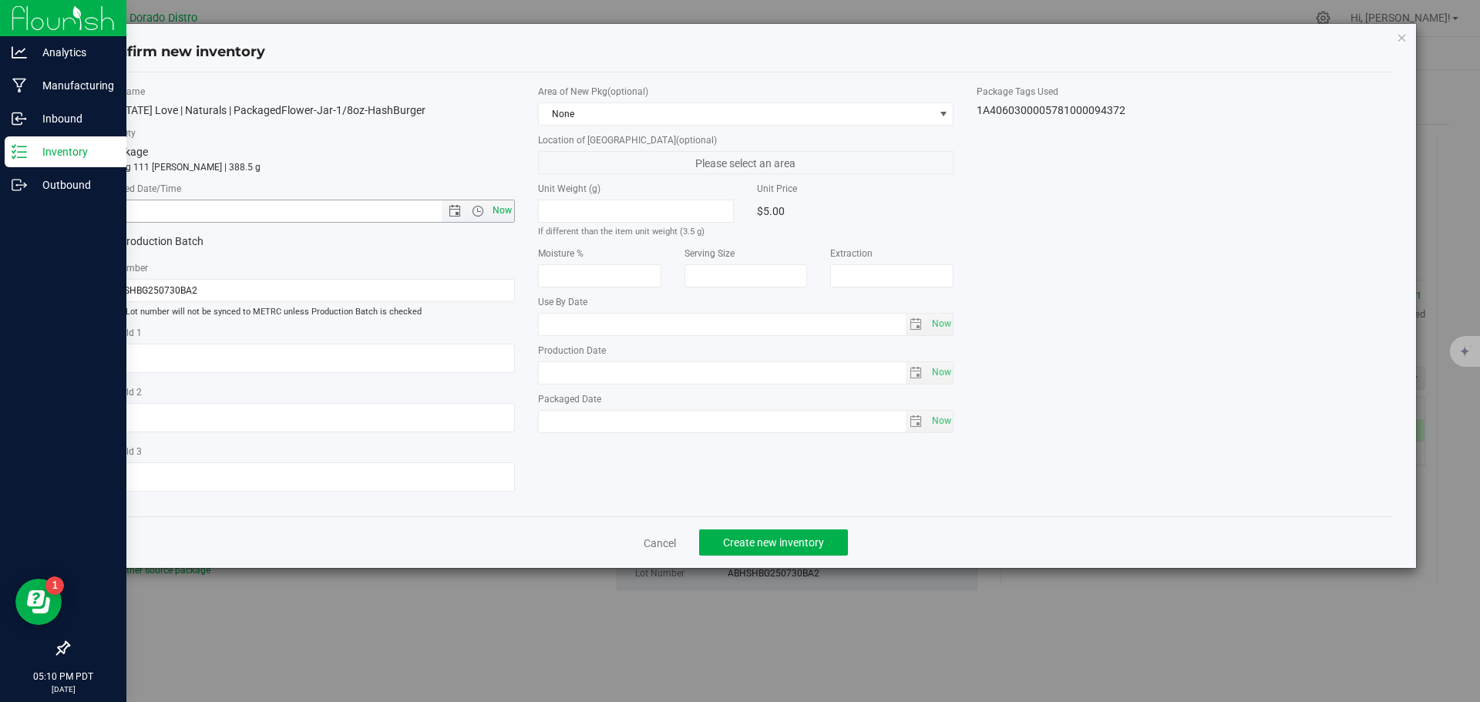
click at [502, 208] on span "Now" at bounding box center [502, 211] width 26 height 22
type input "[DATE] 5:10 PM"
click at [782, 550] on button "Create new inventory" at bounding box center [773, 543] width 149 height 26
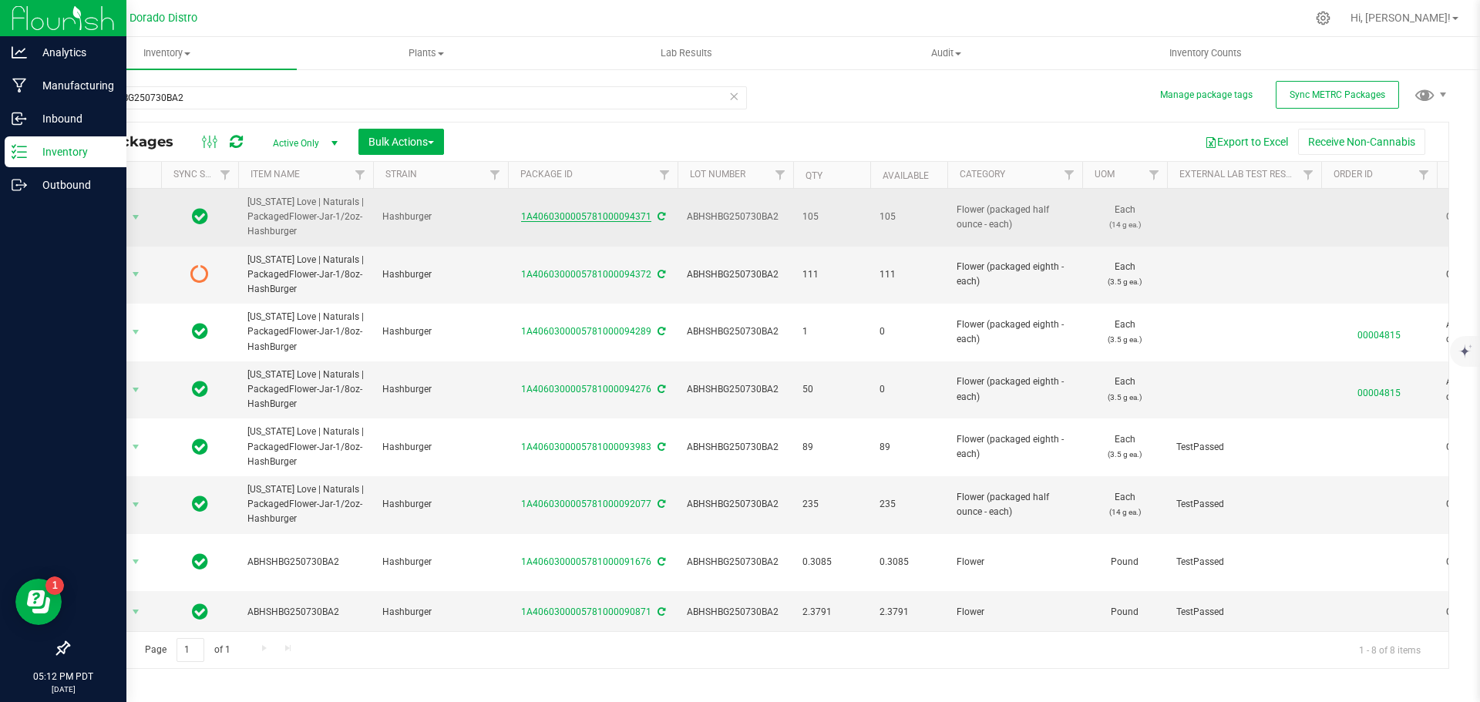
drag, startPoint x: 509, startPoint y: 215, endPoint x: 644, endPoint y: 211, distance: 135.0
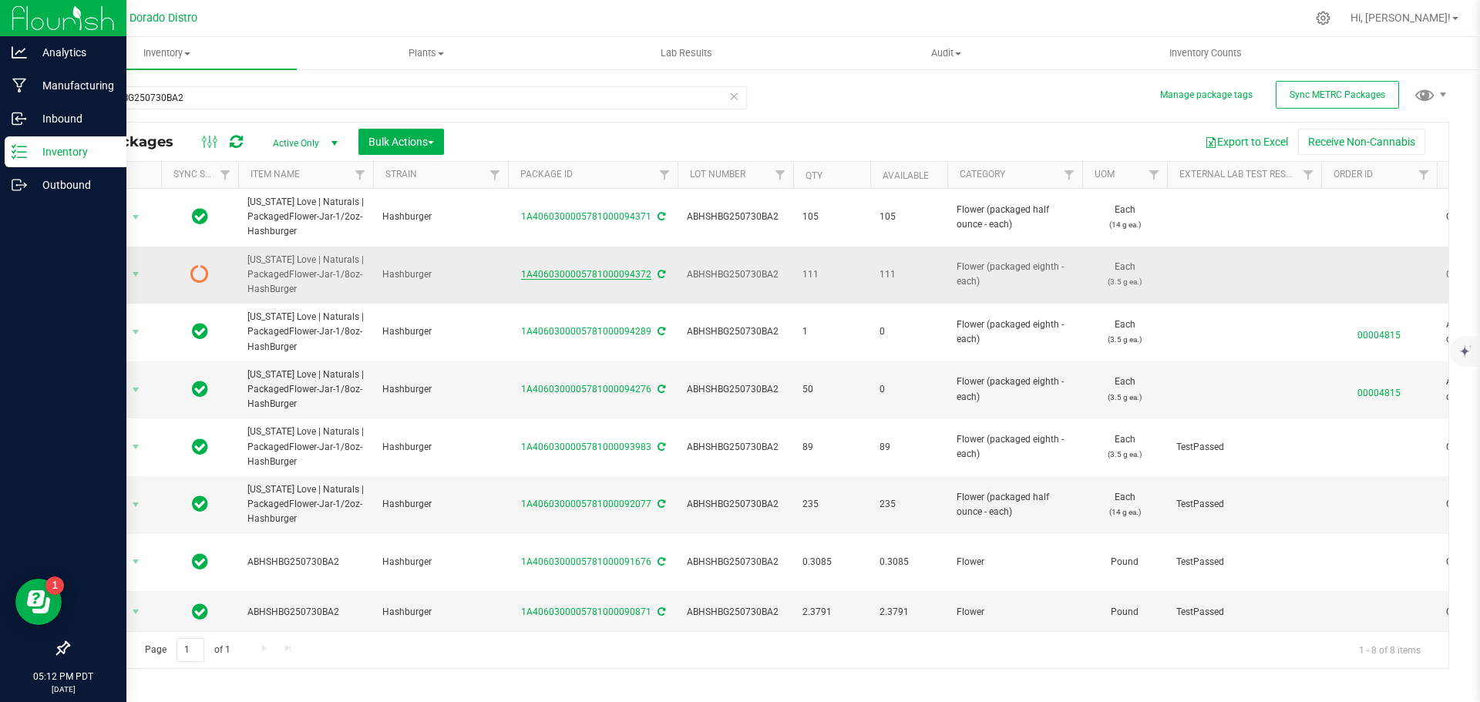
drag, startPoint x: 517, startPoint y: 274, endPoint x: 648, endPoint y: 274, distance: 131.8
click at [648, 274] on div "1A4060300005781000094372" at bounding box center [593, 275] width 174 height 15
click at [239, 140] on icon at bounding box center [236, 141] width 13 height 15
click at [1281, 87] on button "Sync METRC Packages" at bounding box center [1337, 95] width 123 height 28
click at [130, 99] on input "ABHSHBG250730BA2" at bounding box center [407, 97] width 679 height 23
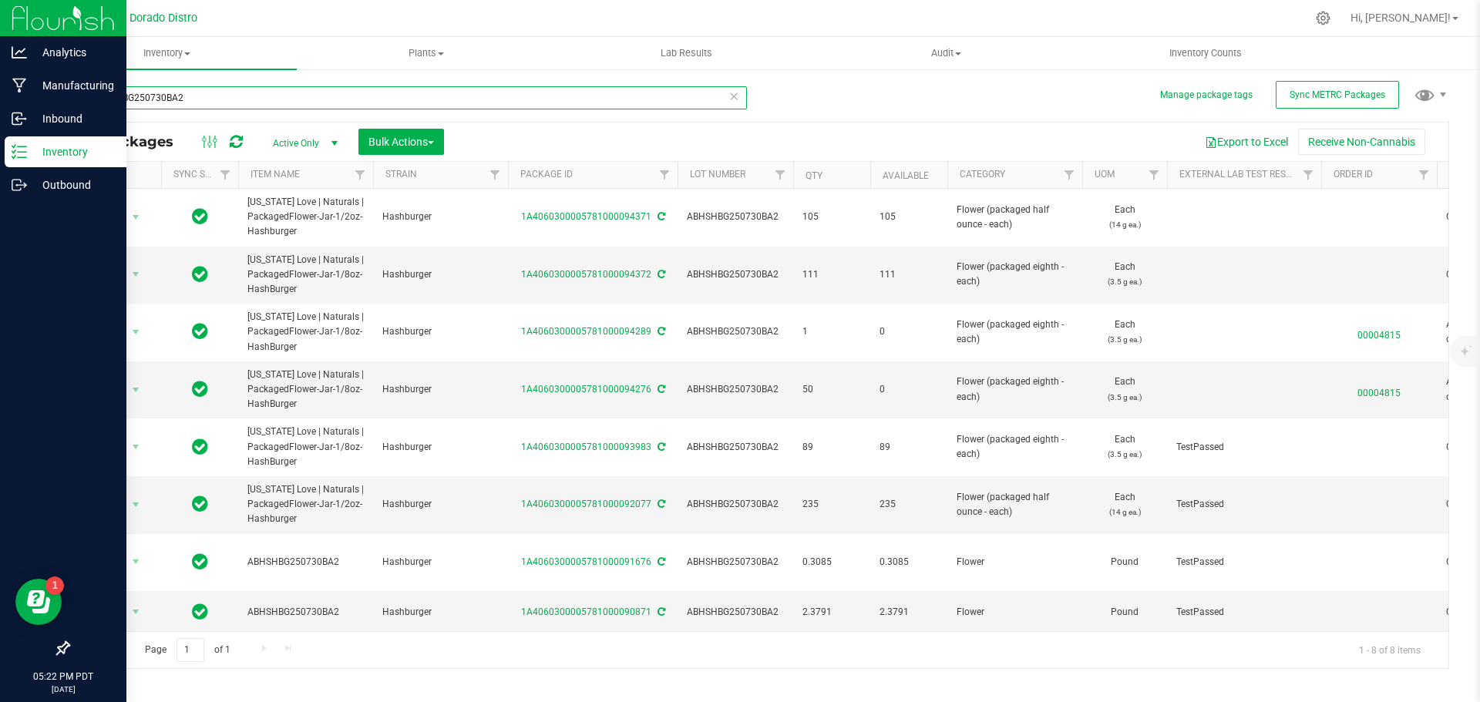
click at [130, 99] on input "ABHSHBG250730BA2" at bounding box center [407, 97] width 679 height 23
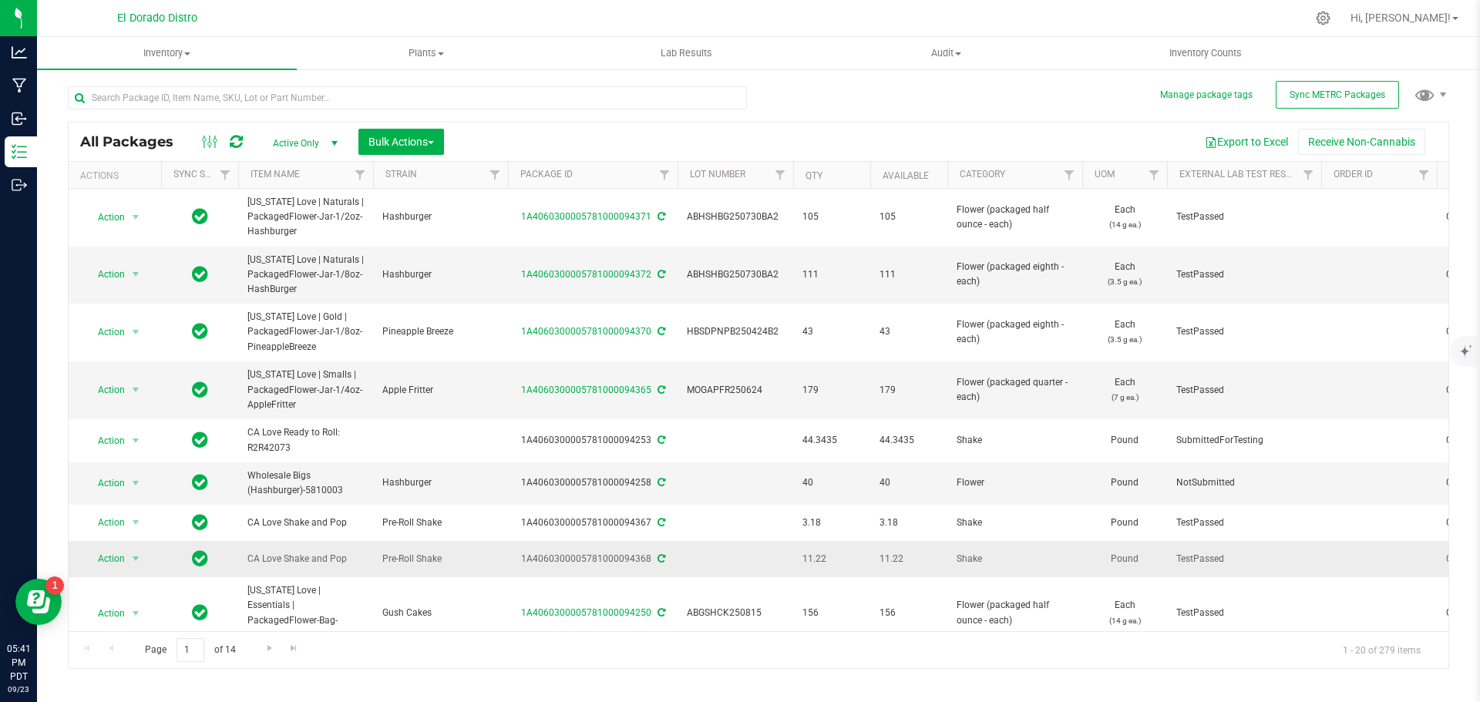
scroll to position [77, 0]
